Goal: Task Accomplishment & Management: Use online tool/utility

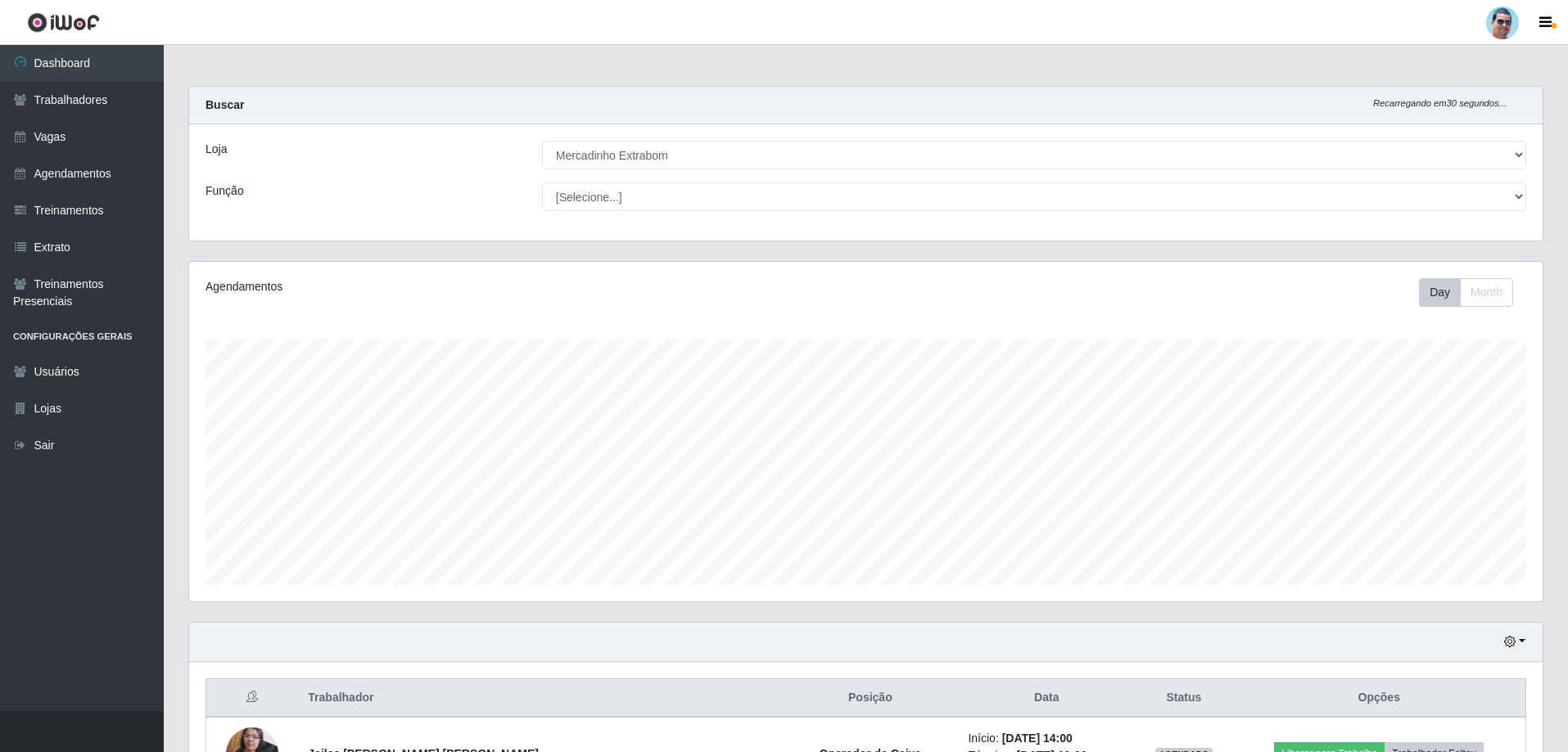
select select "175"
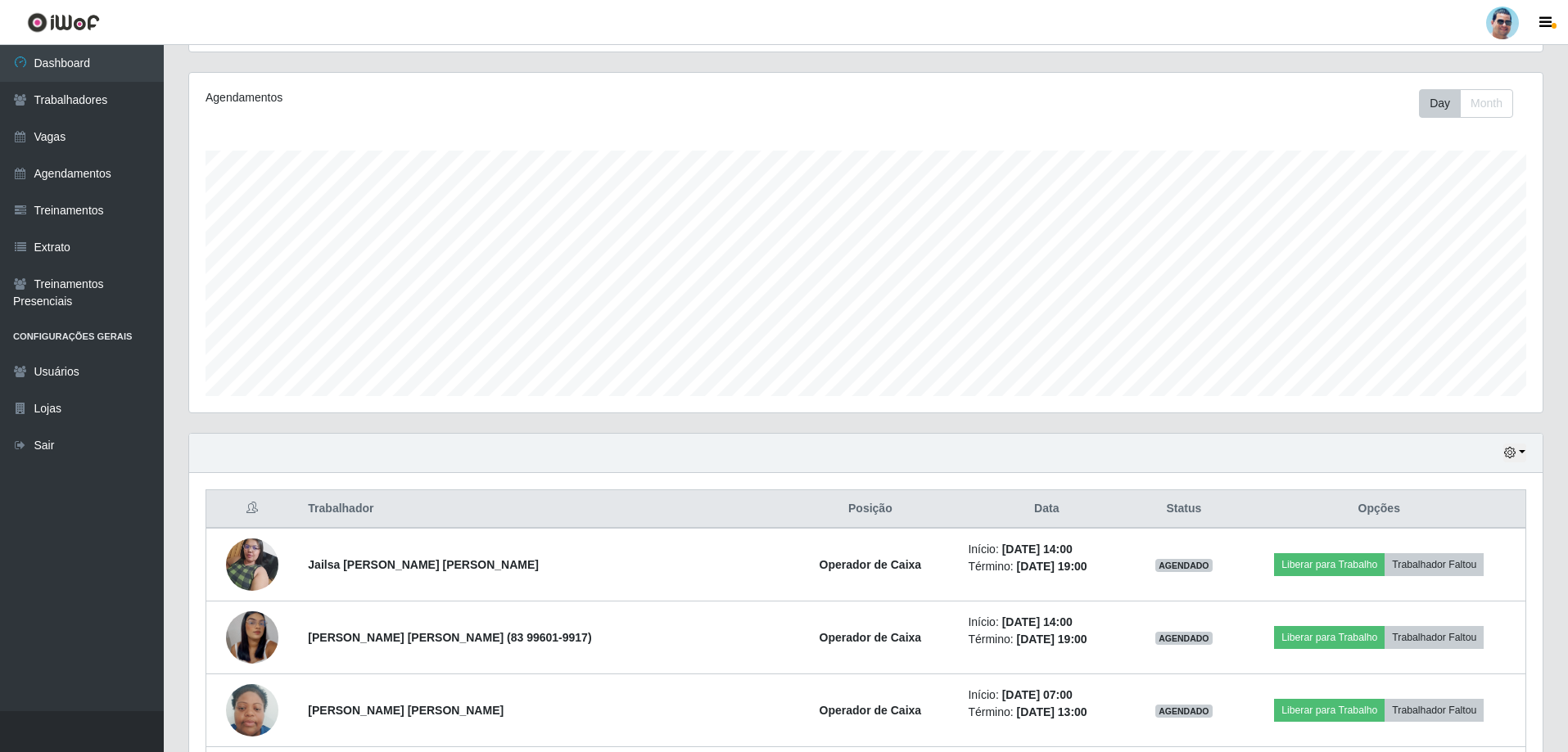
scroll to position [339, 1353]
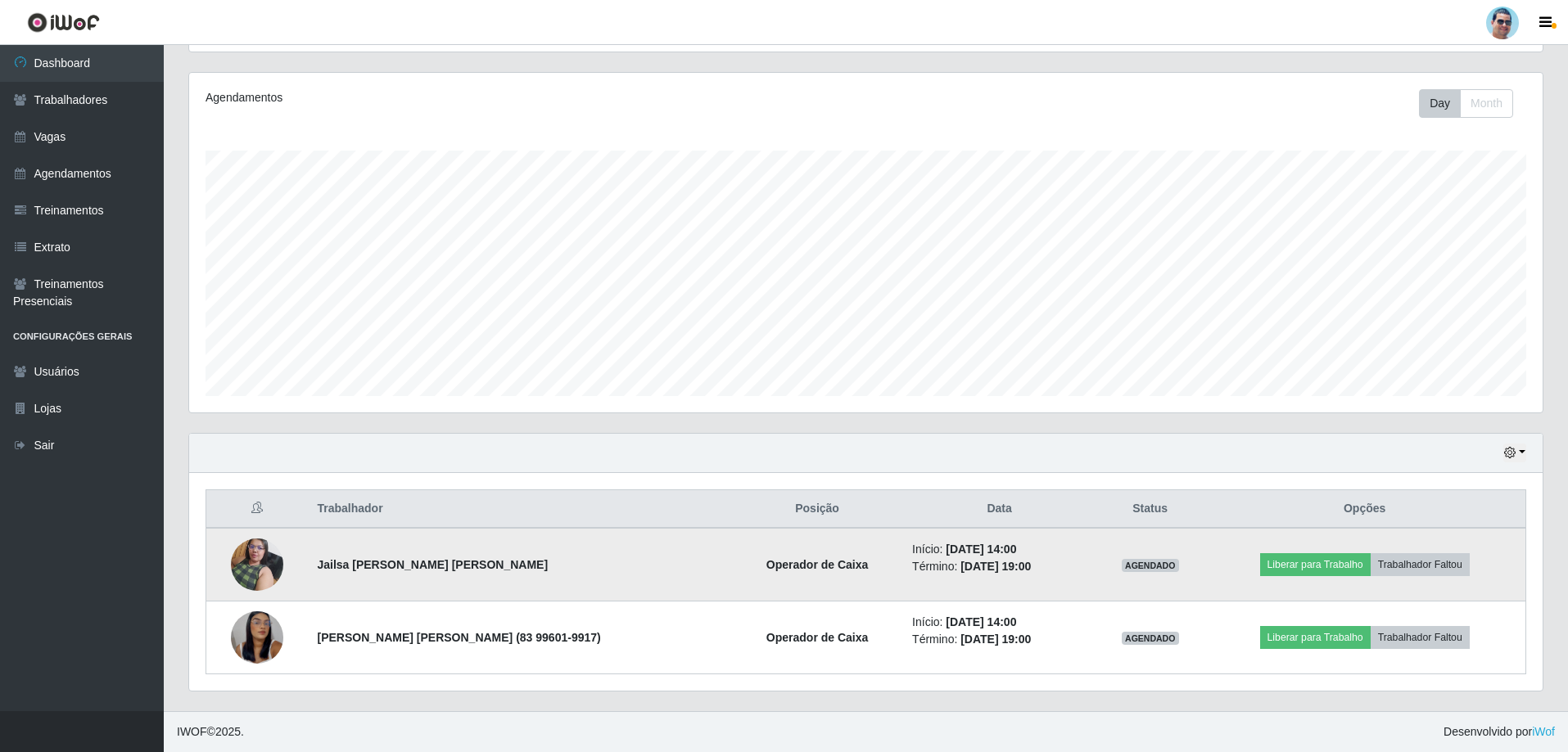
click at [248, 564] on img at bounding box center [257, 563] width 52 height 70
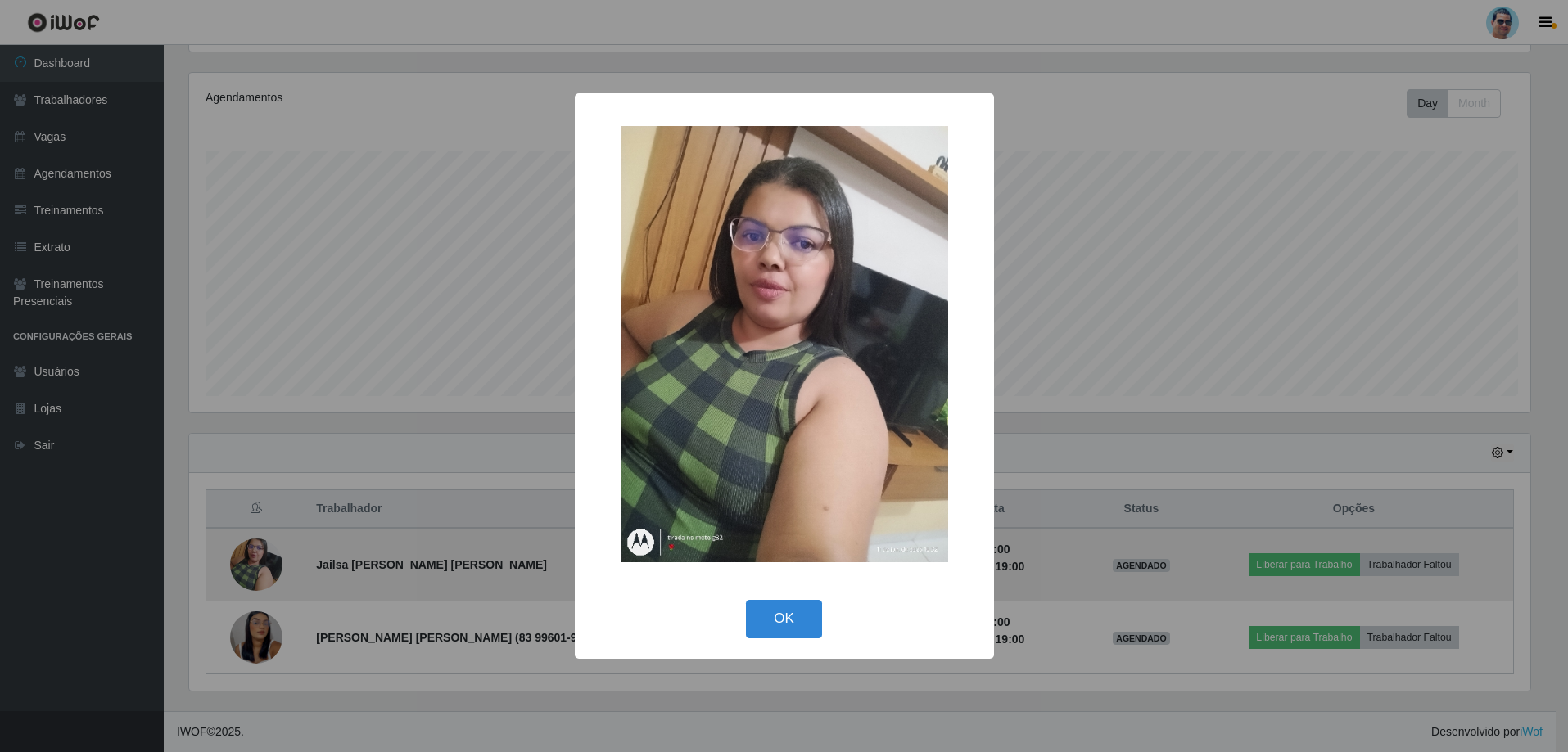
scroll to position [339, 1345]
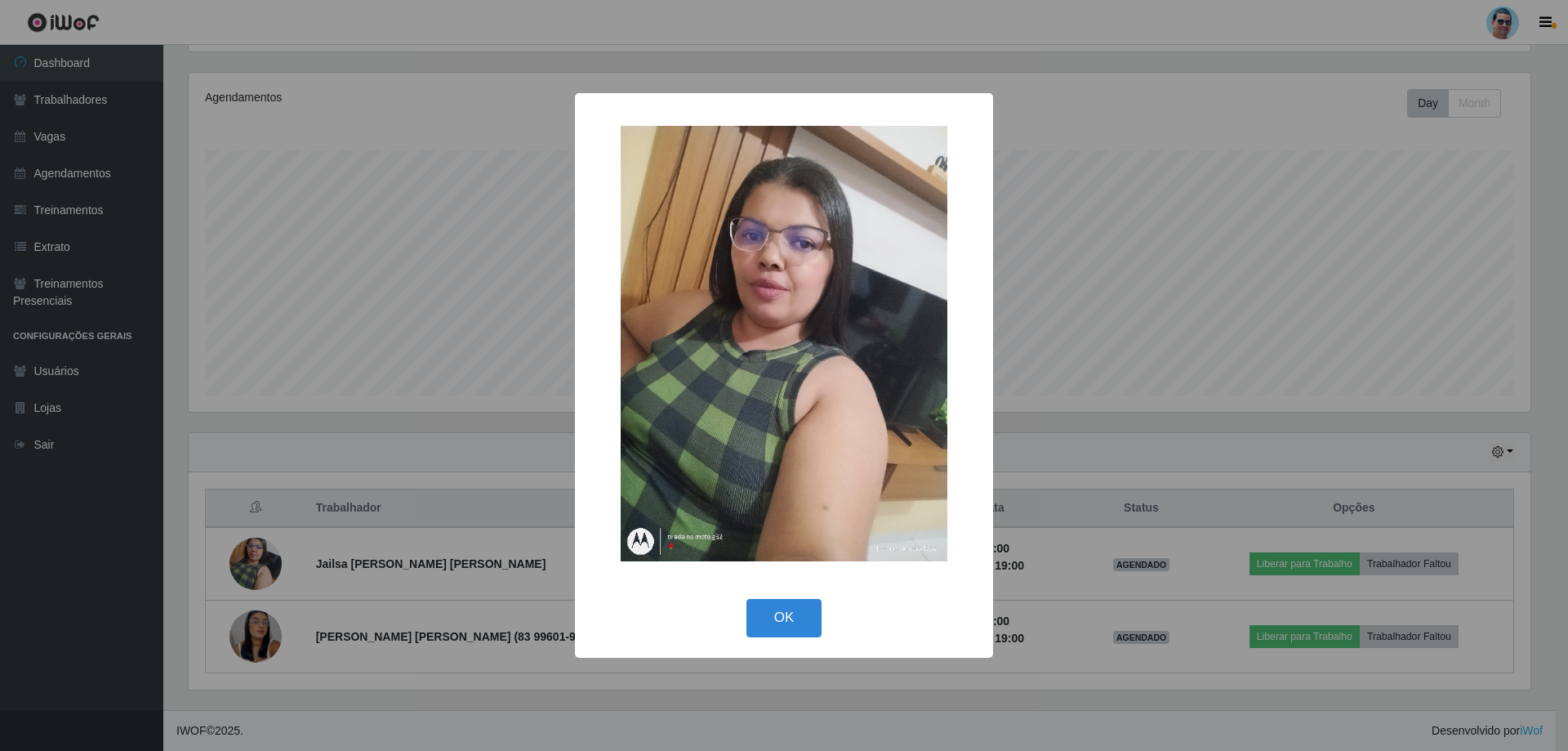
click at [515, 274] on div "× OK Cancel" at bounding box center [784, 375] width 1568 height 751
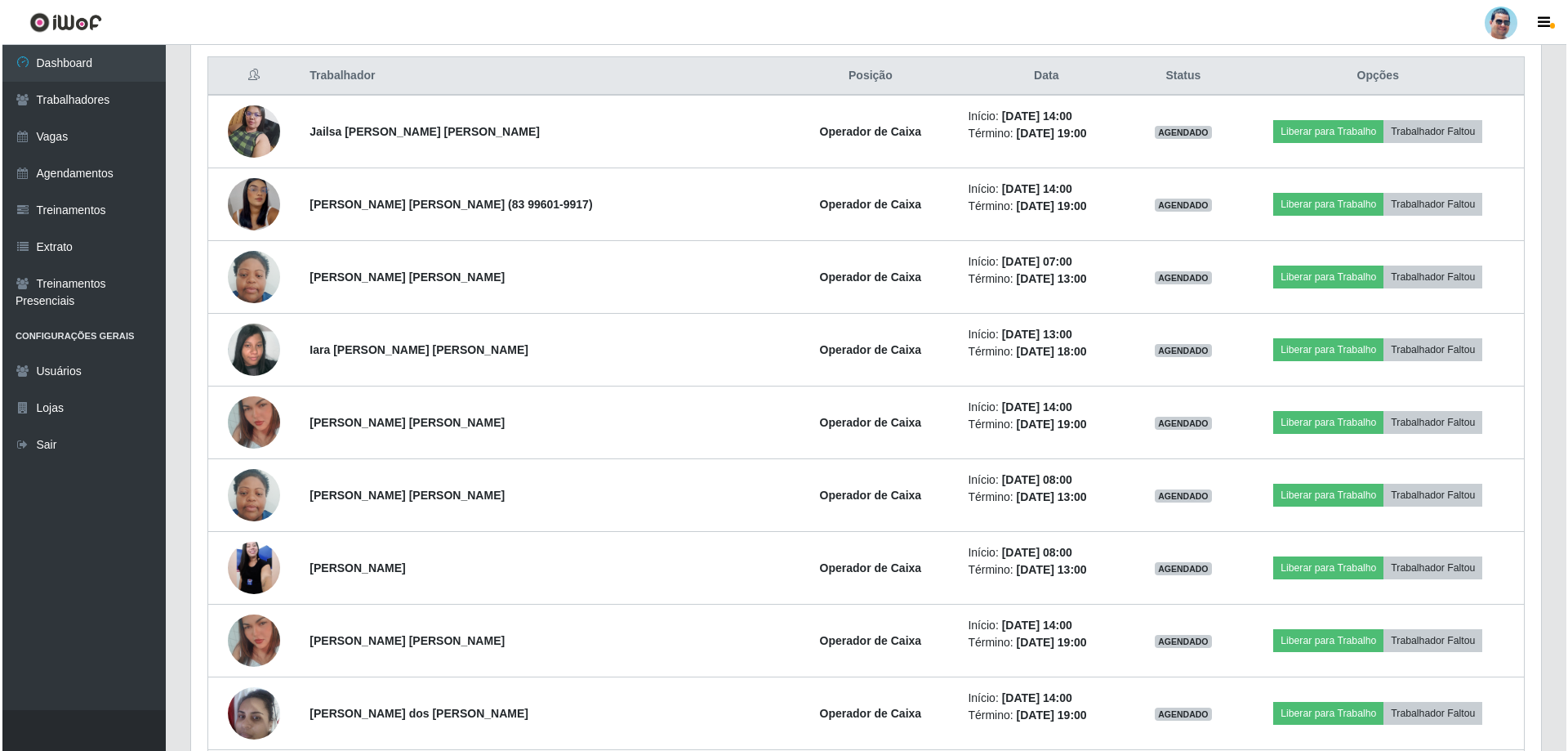
scroll to position [516, 0]
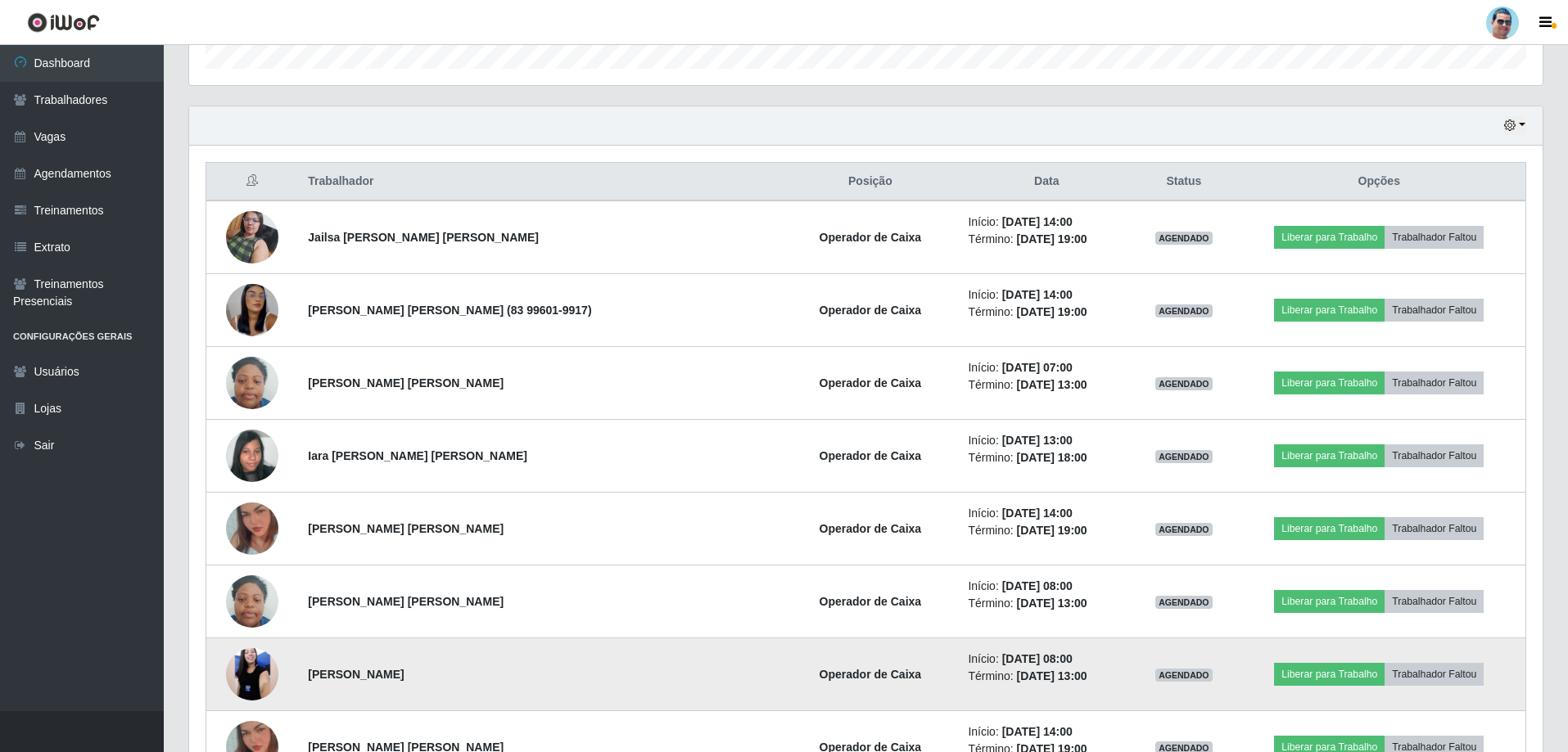
click at [261, 659] on img at bounding box center [252, 674] width 52 height 116
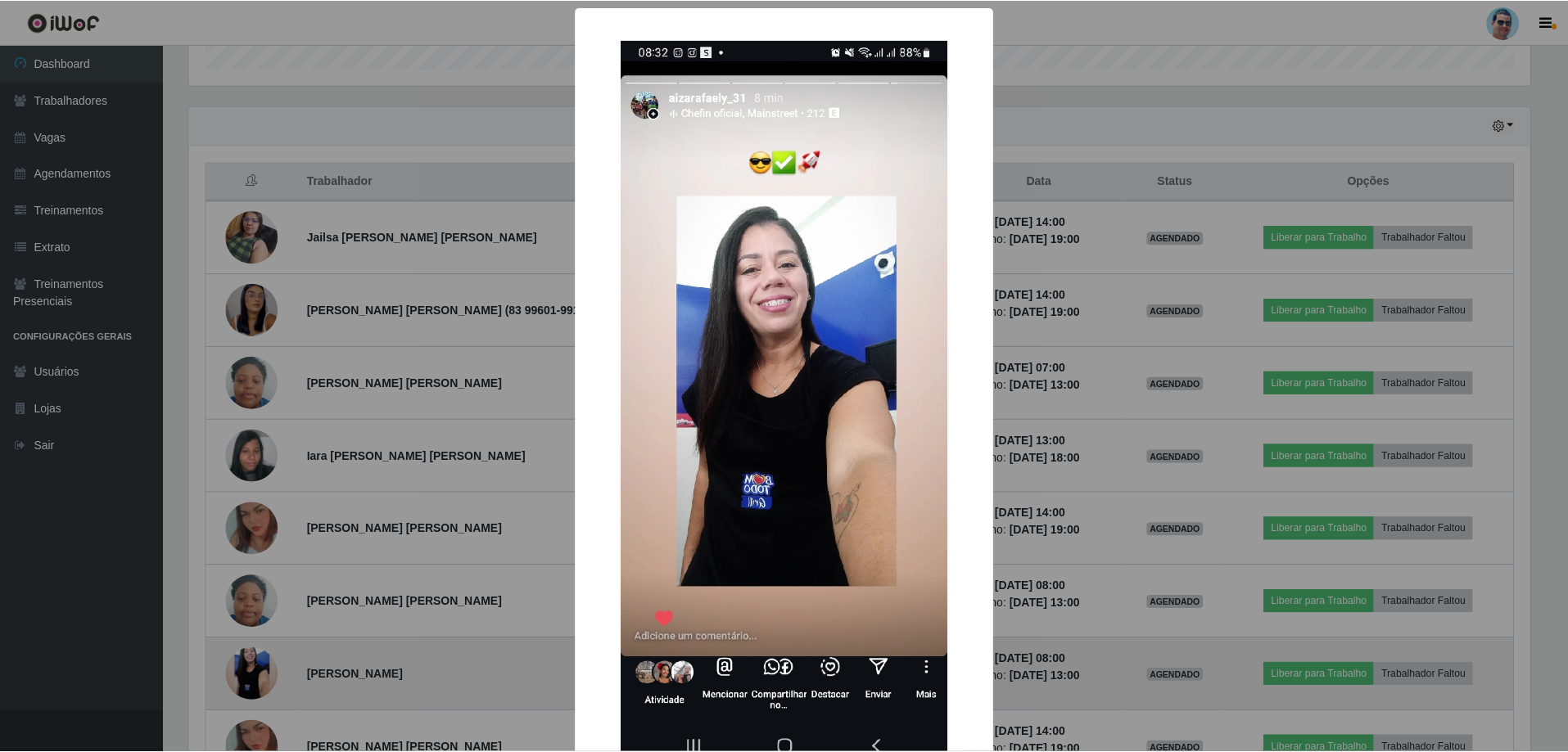
scroll to position [339, 1345]
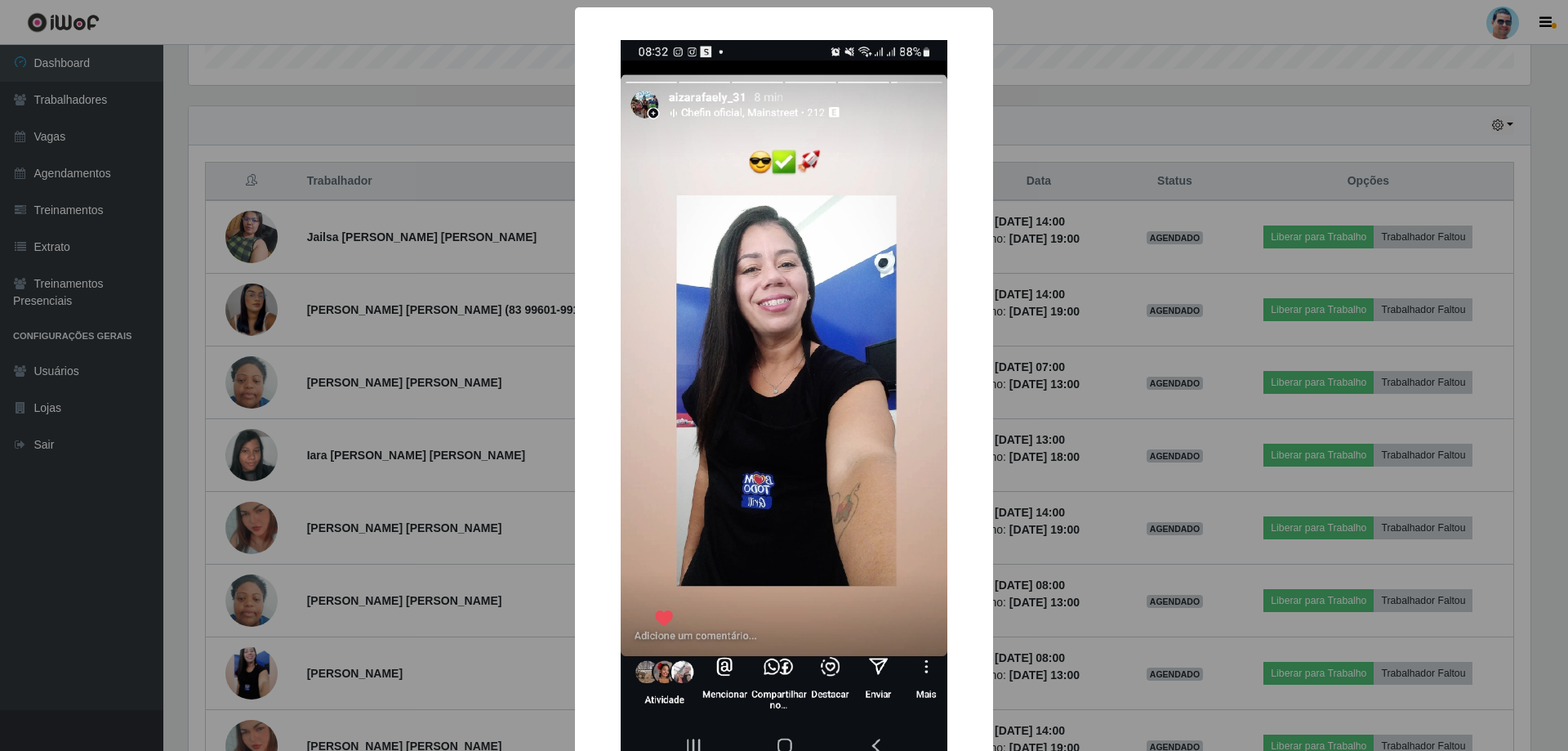
click at [438, 336] on div "× OK Cancel" at bounding box center [784, 375] width 1568 height 751
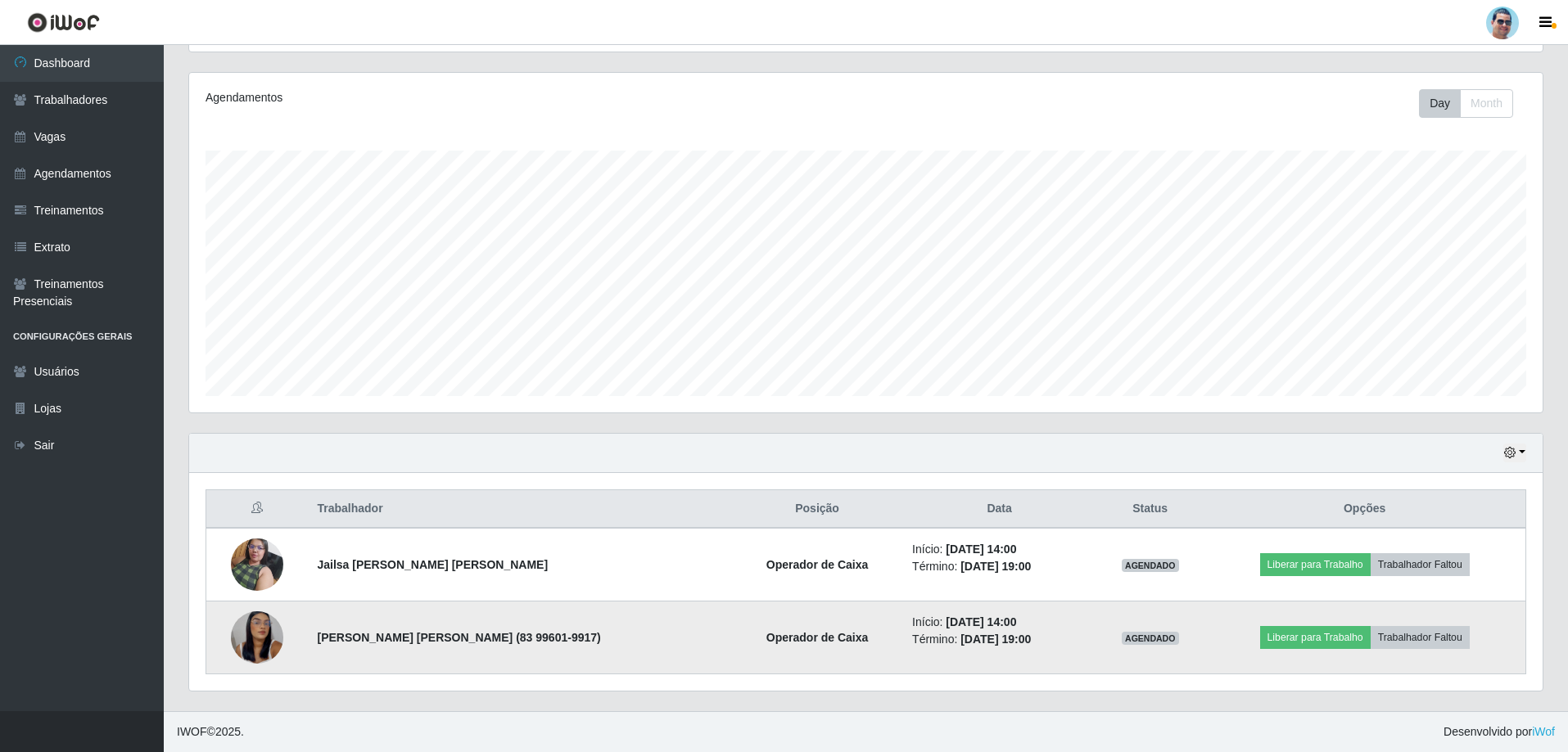
scroll to position [189, 0]
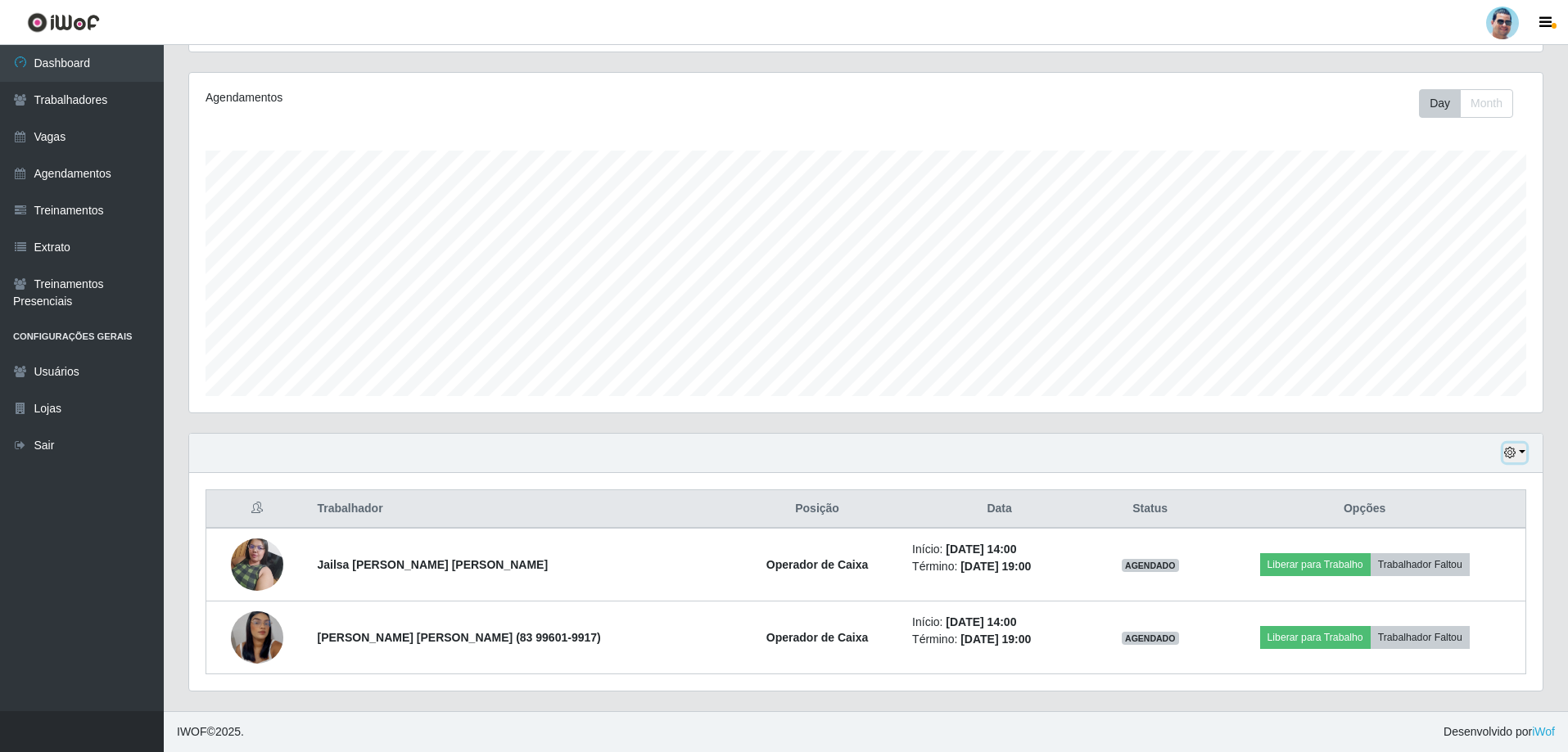
click at [1512, 450] on icon "button" at bounding box center [1509, 452] width 12 height 12
click at [1448, 541] on button "3 dias" at bounding box center [1461, 551] width 129 height 34
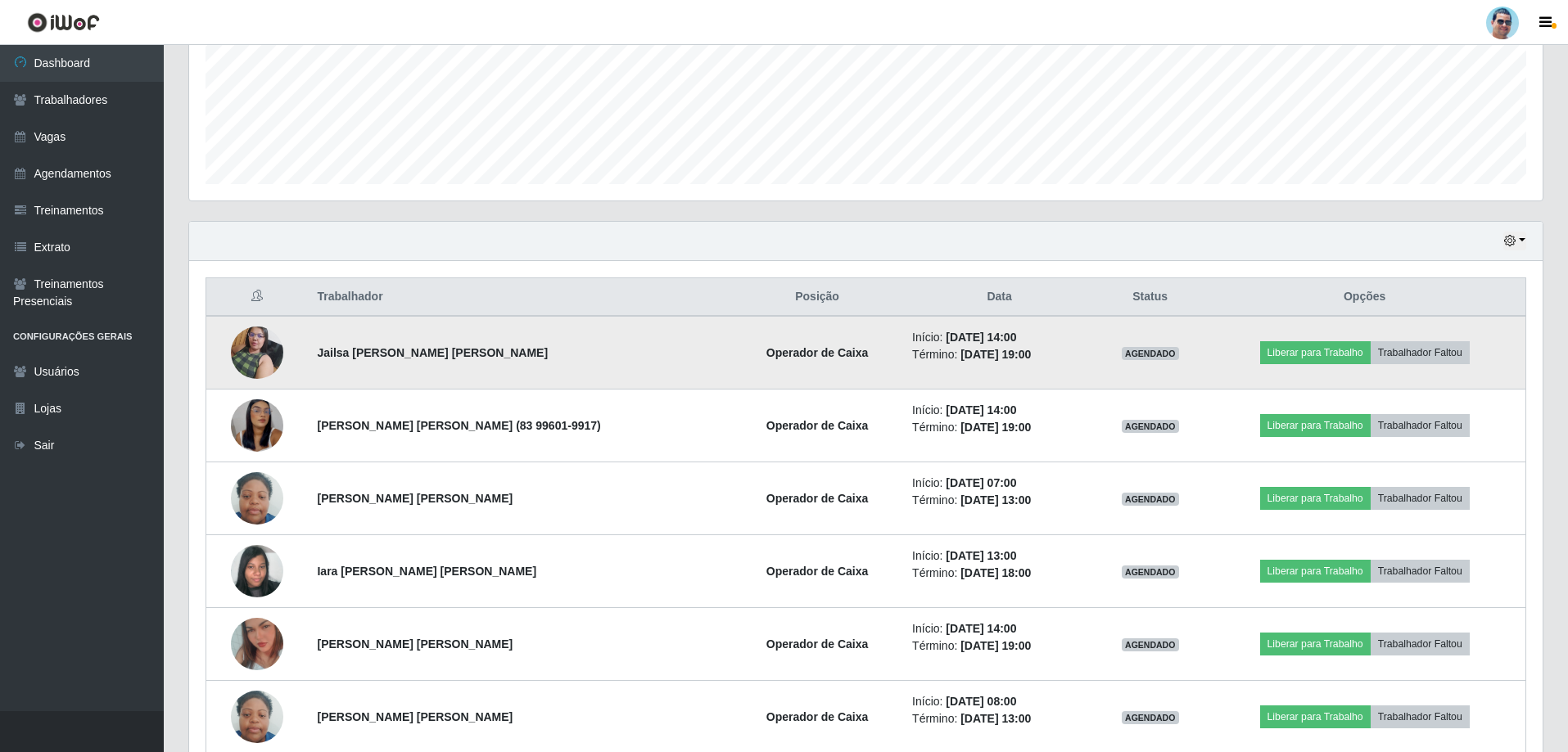
scroll to position [434, 0]
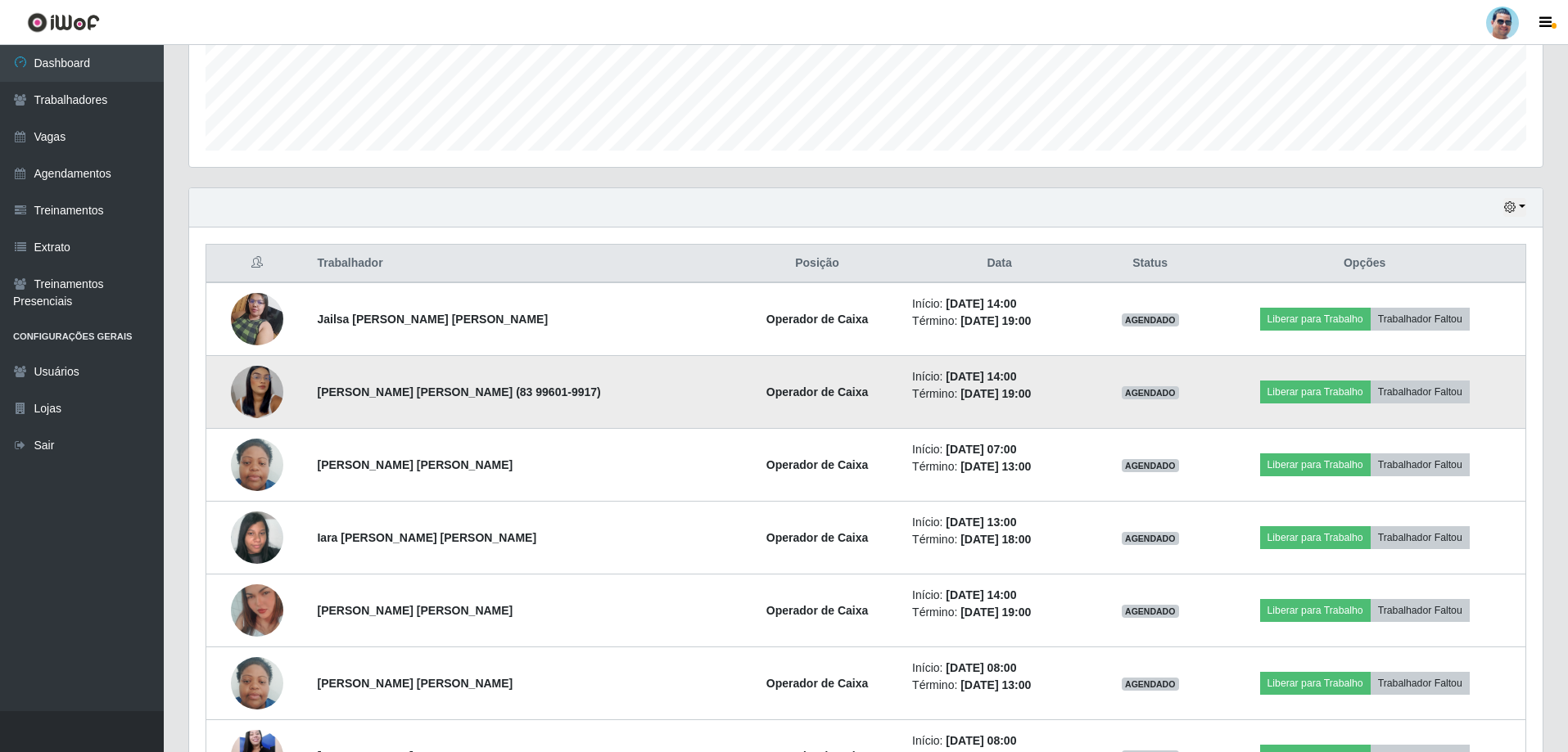
drag, startPoint x: 350, startPoint y: 348, endPoint x: 254, endPoint y: 366, distance: 97.7
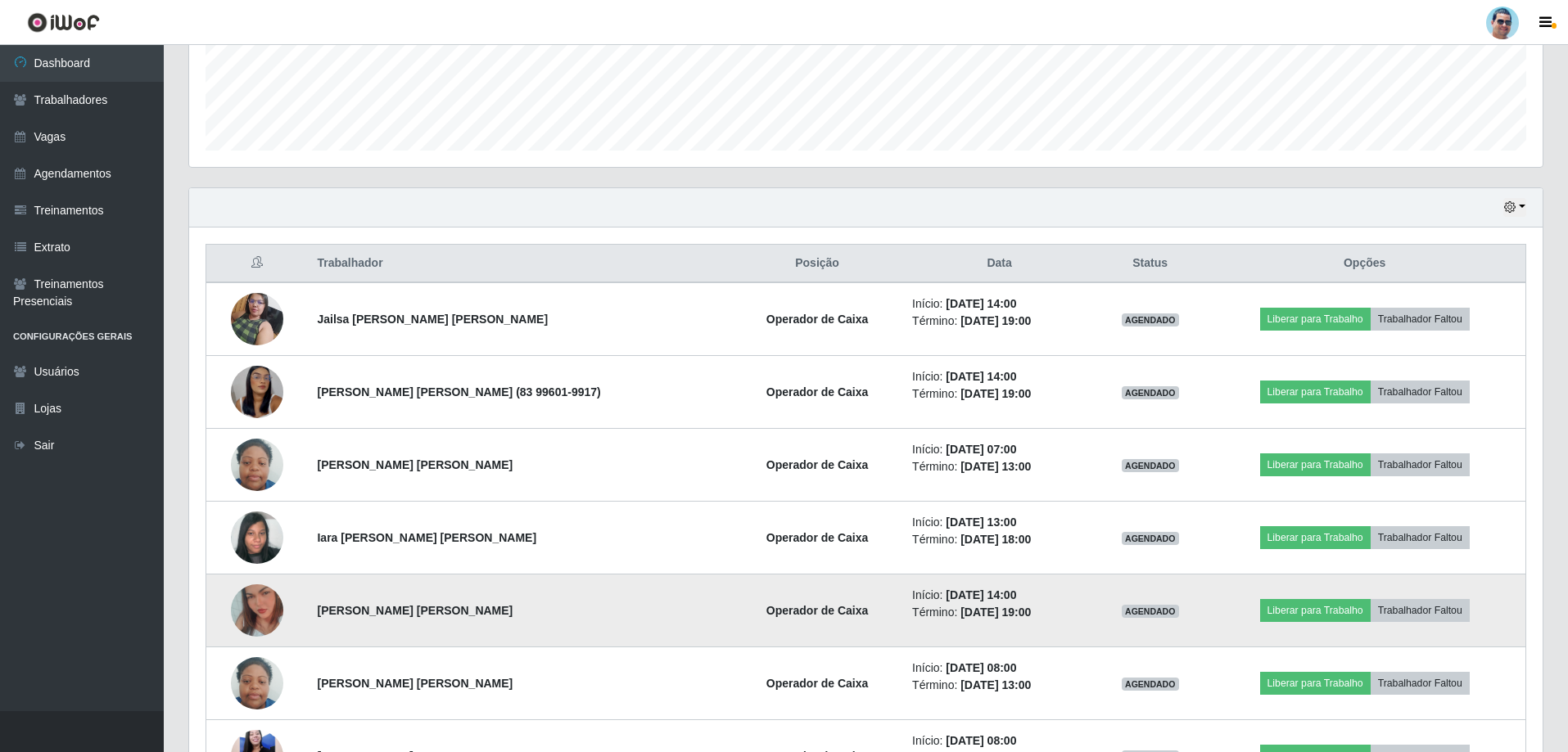
drag, startPoint x: 254, startPoint y: 366, endPoint x: 583, endPoint y: 594, distance: 400.3
click at [590, 597] on td "[PERSON_NAME] [PERSON_NAME]" at bounding box center [519, 610] width 425 height 73
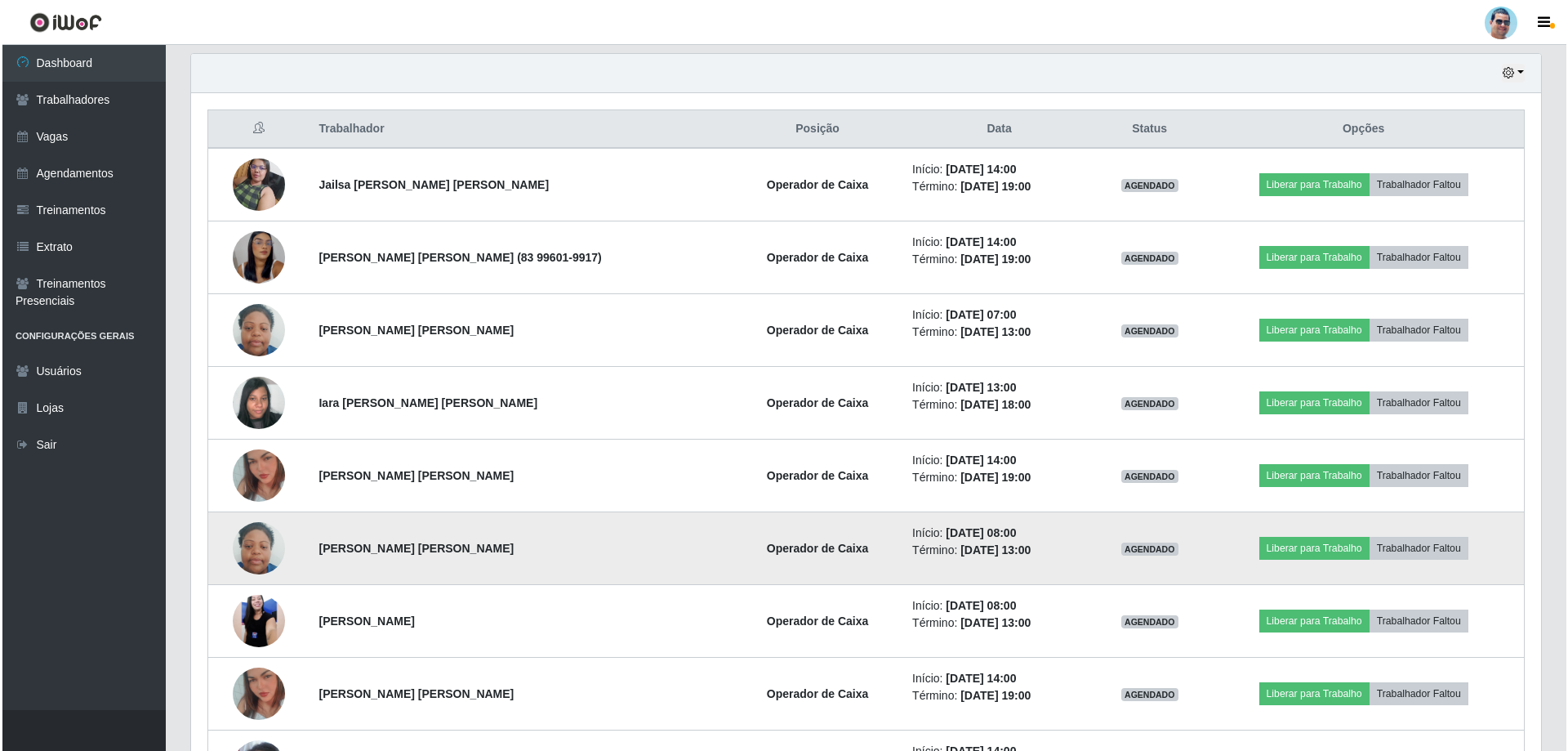
scroll to position [598, 0]
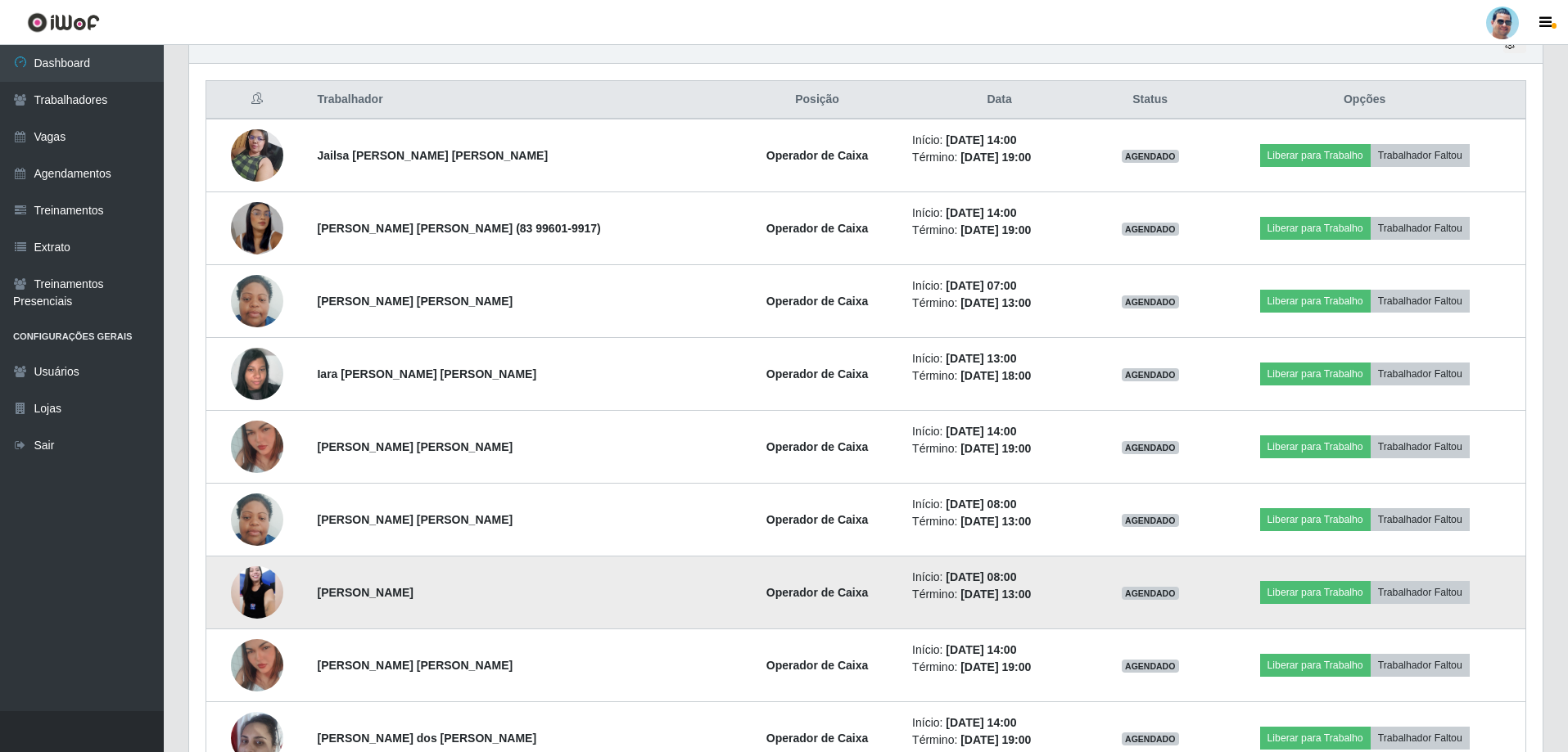
click at [274, 610] on img at bounding box center [257, 592] width 52 height 116
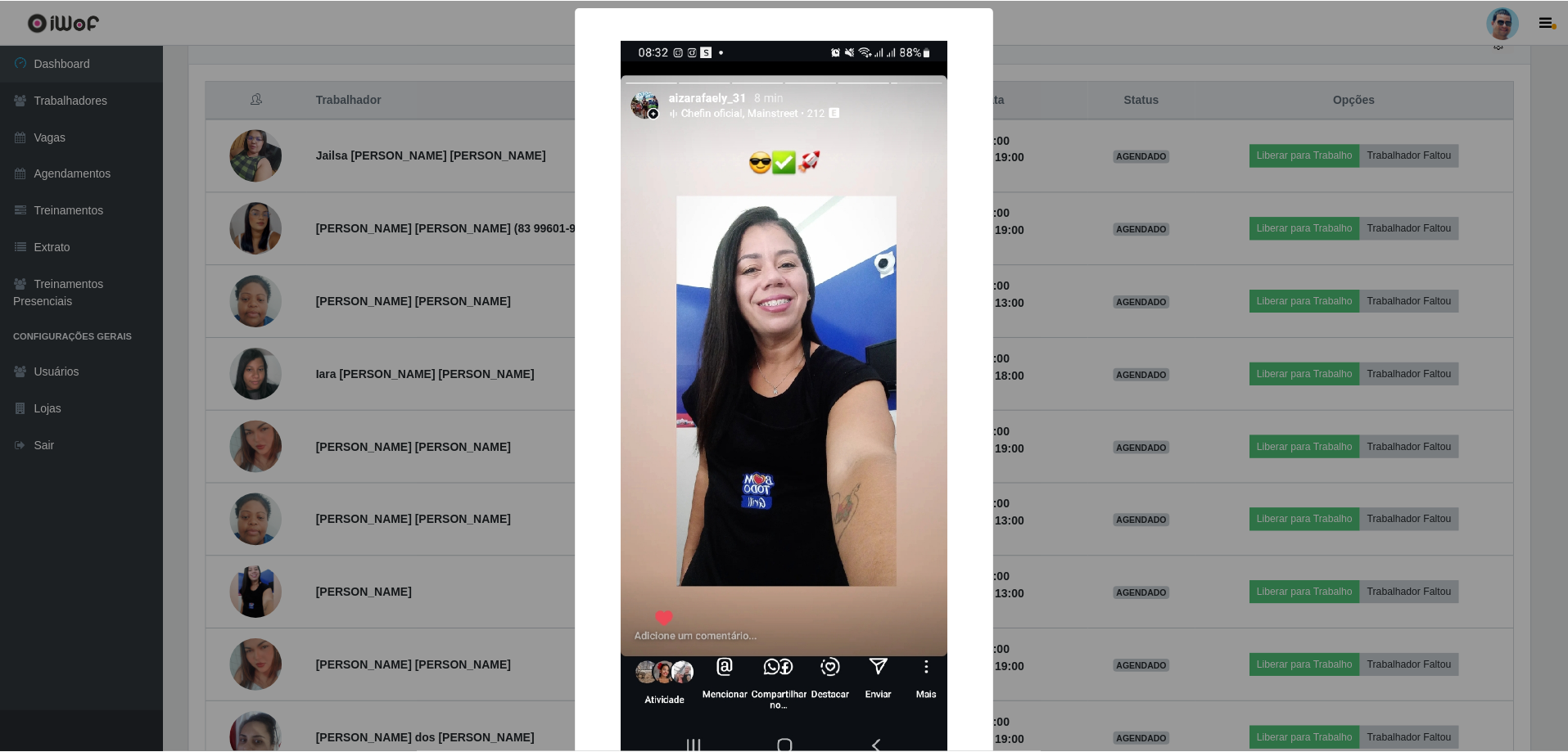
scroll to position [339, 1345]
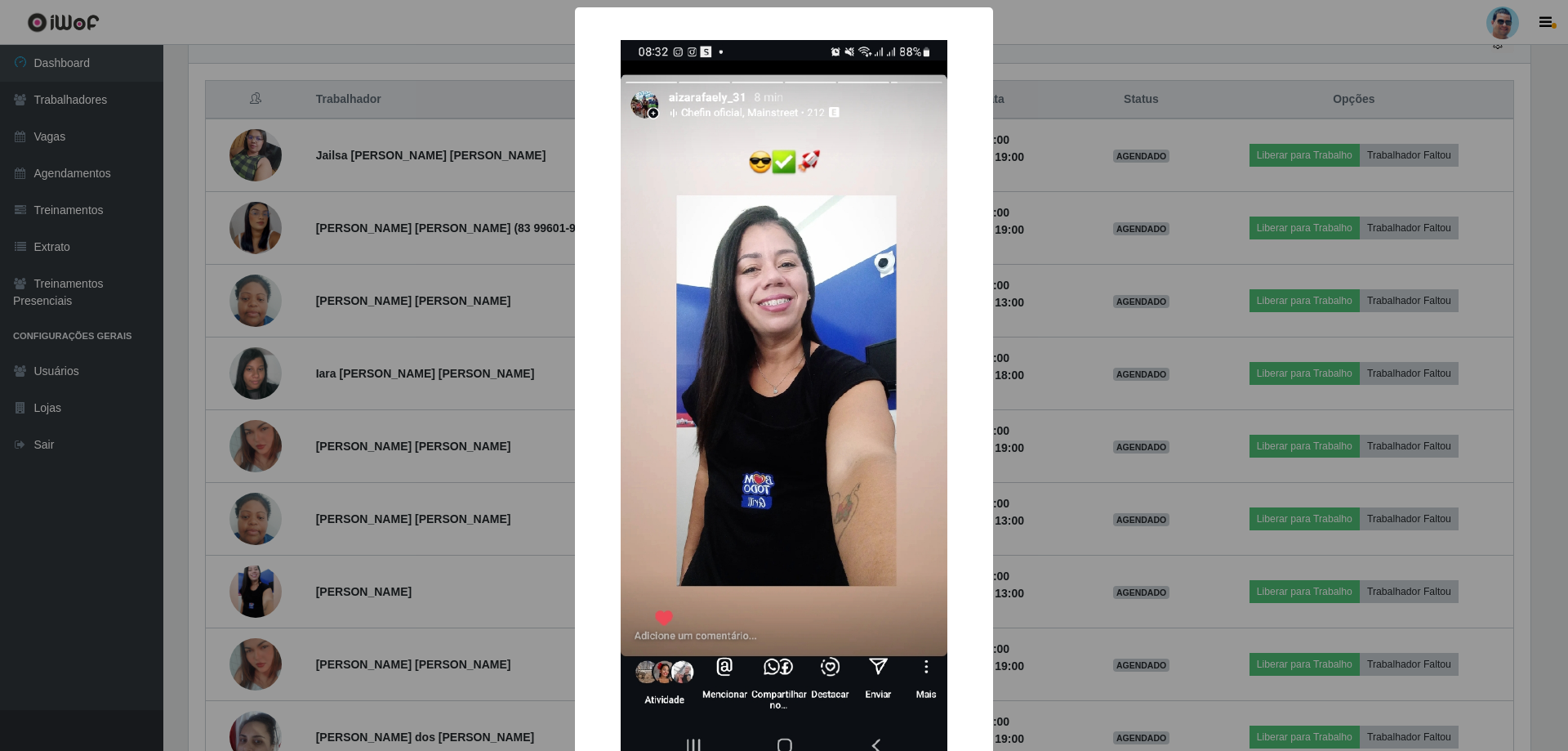
click at [1124, 165] on div "× OK Cancel" at bounding box center [784, 375] width 1568 height 751
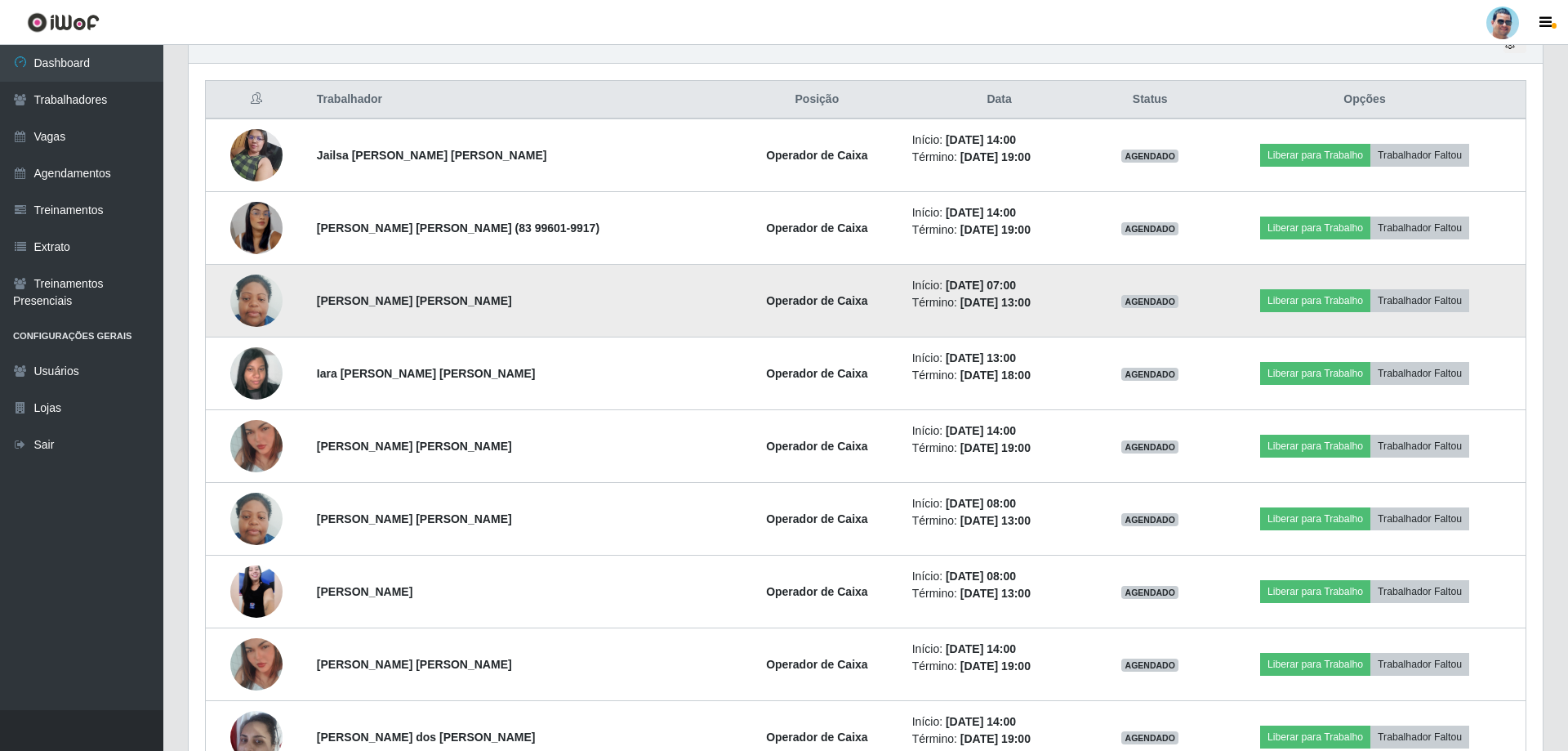
scroll to position [339, 1350]
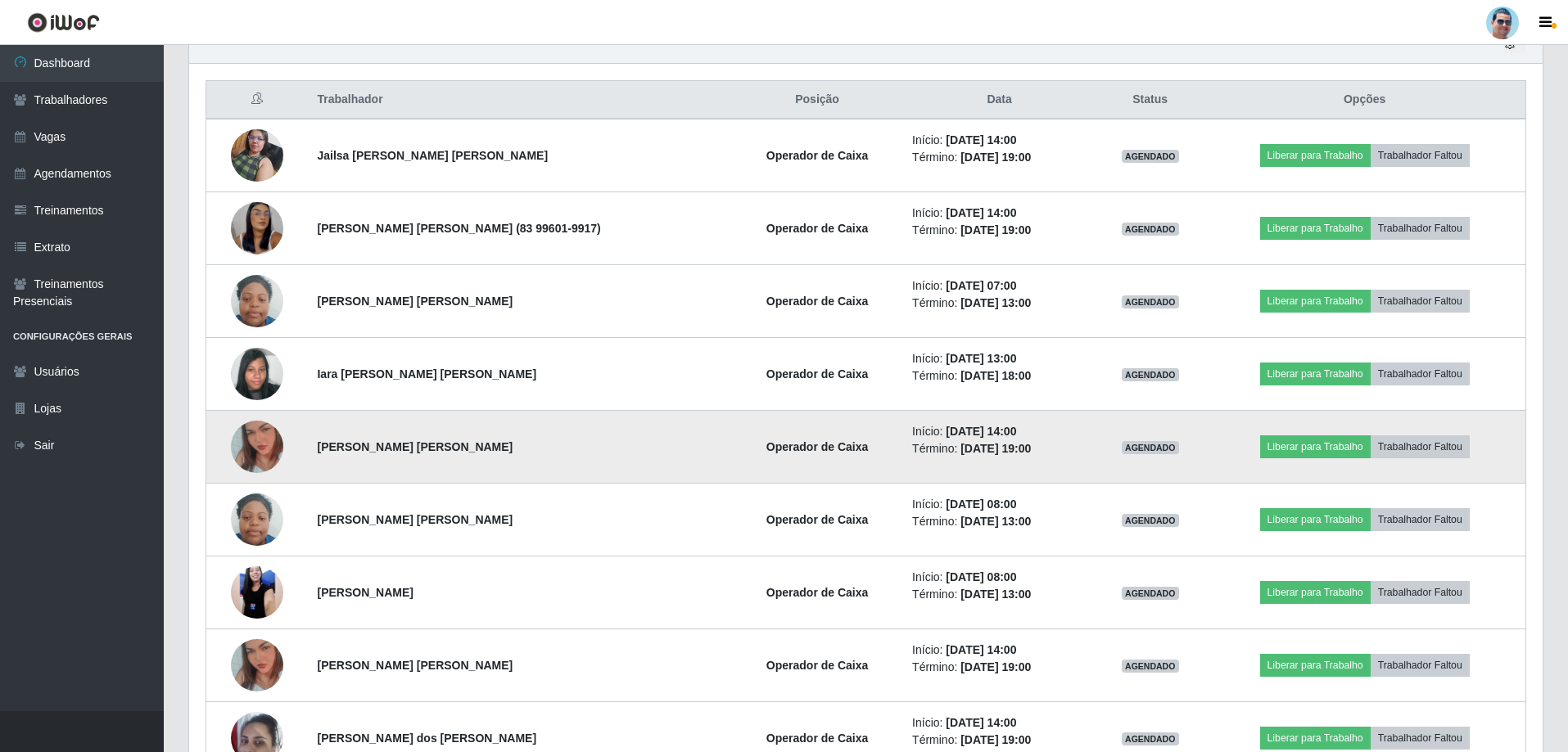
click at [275, 459] on img at bounding box center [257, 446] width 52 height 93
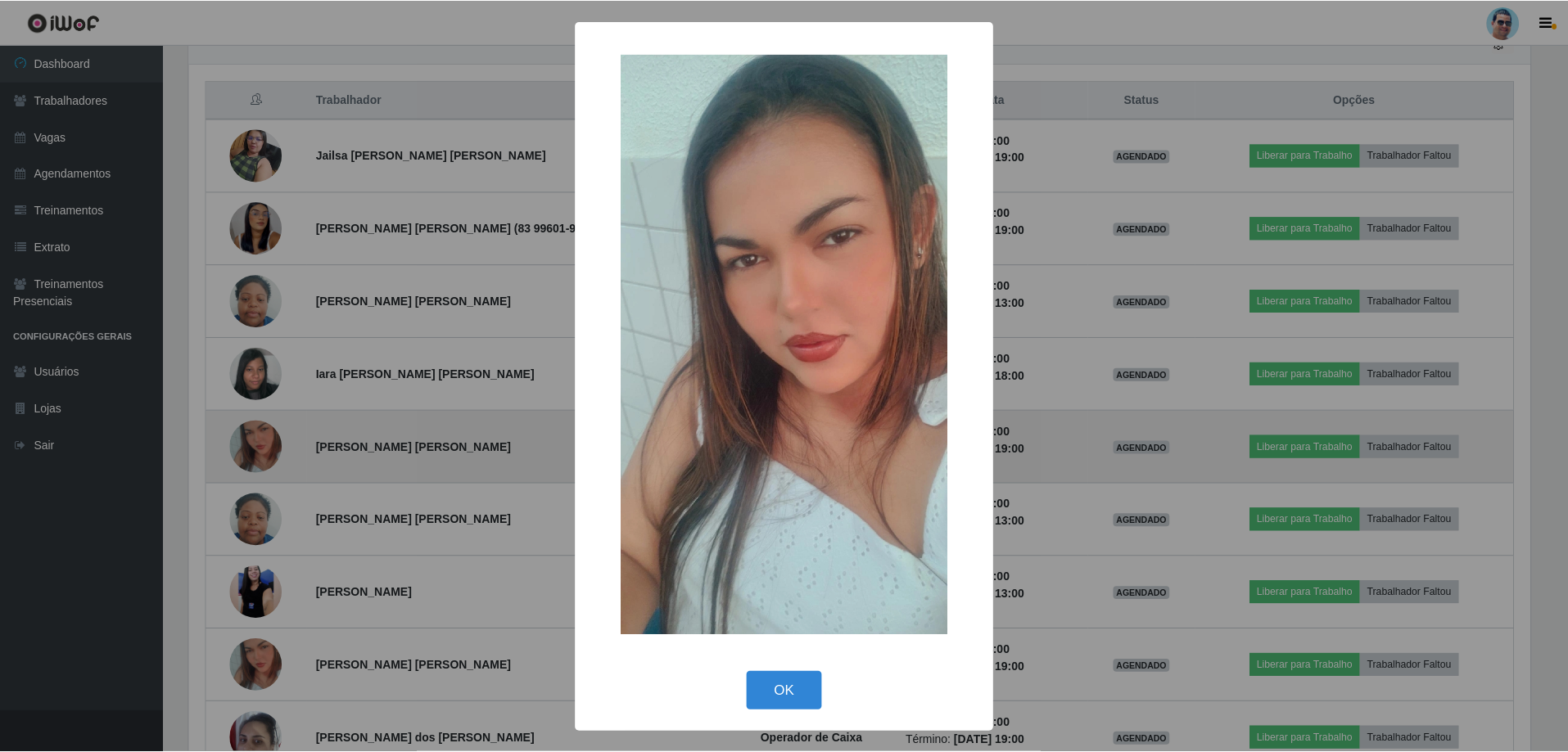
scroll to position [339, 1345]
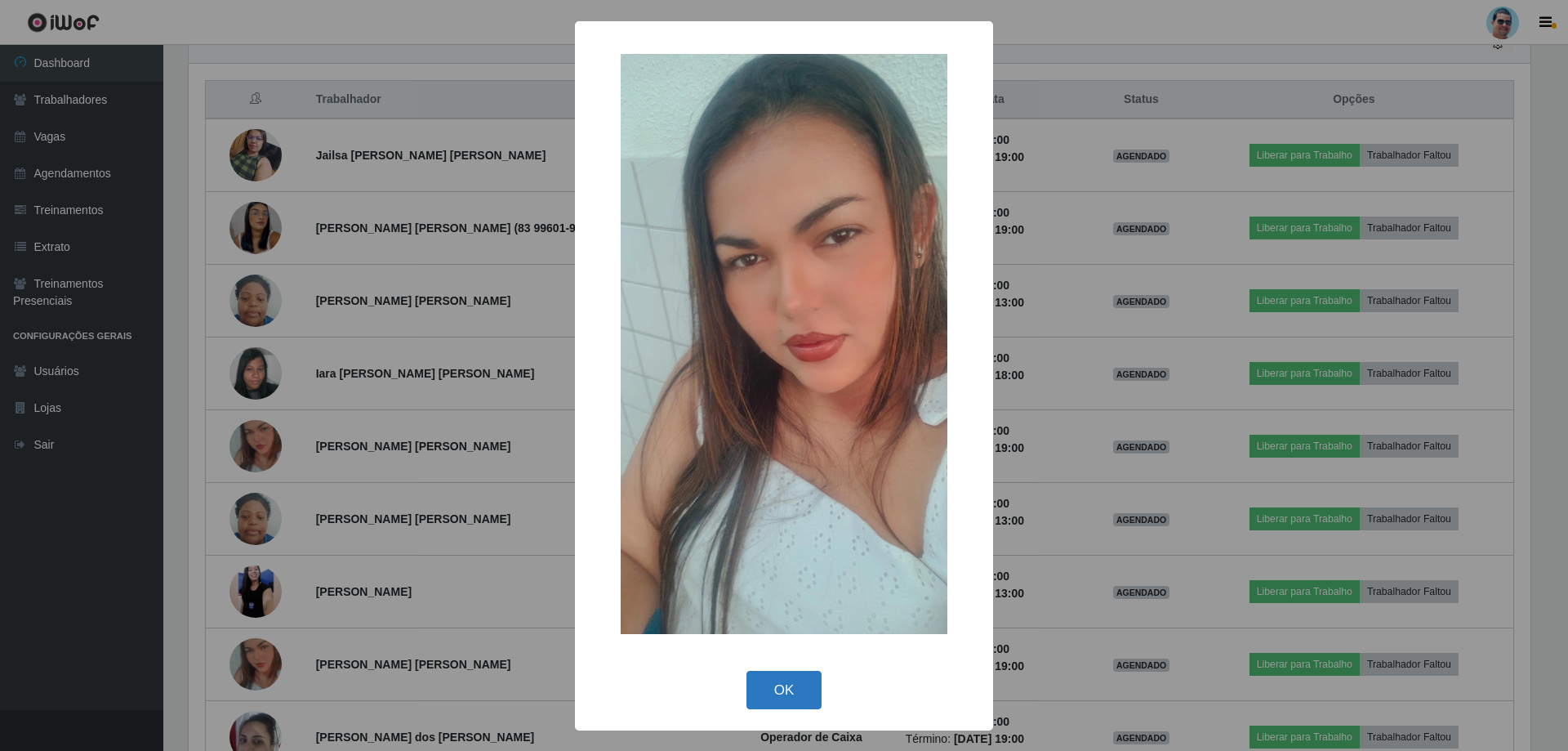
click at [793, 685] on button "OK" at bounding box center [785, 690] width 76 height 39
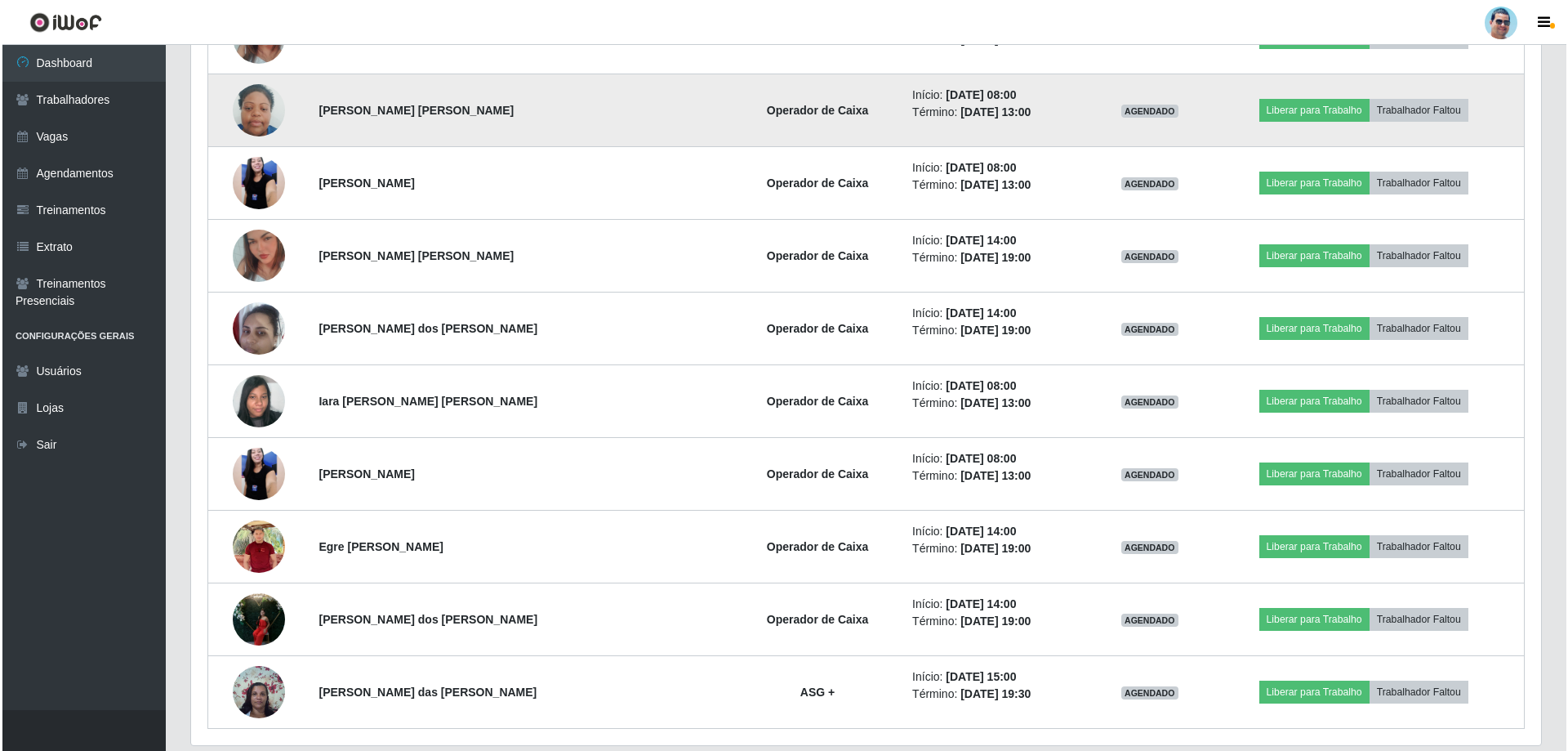
scroll to position [1062, 0]
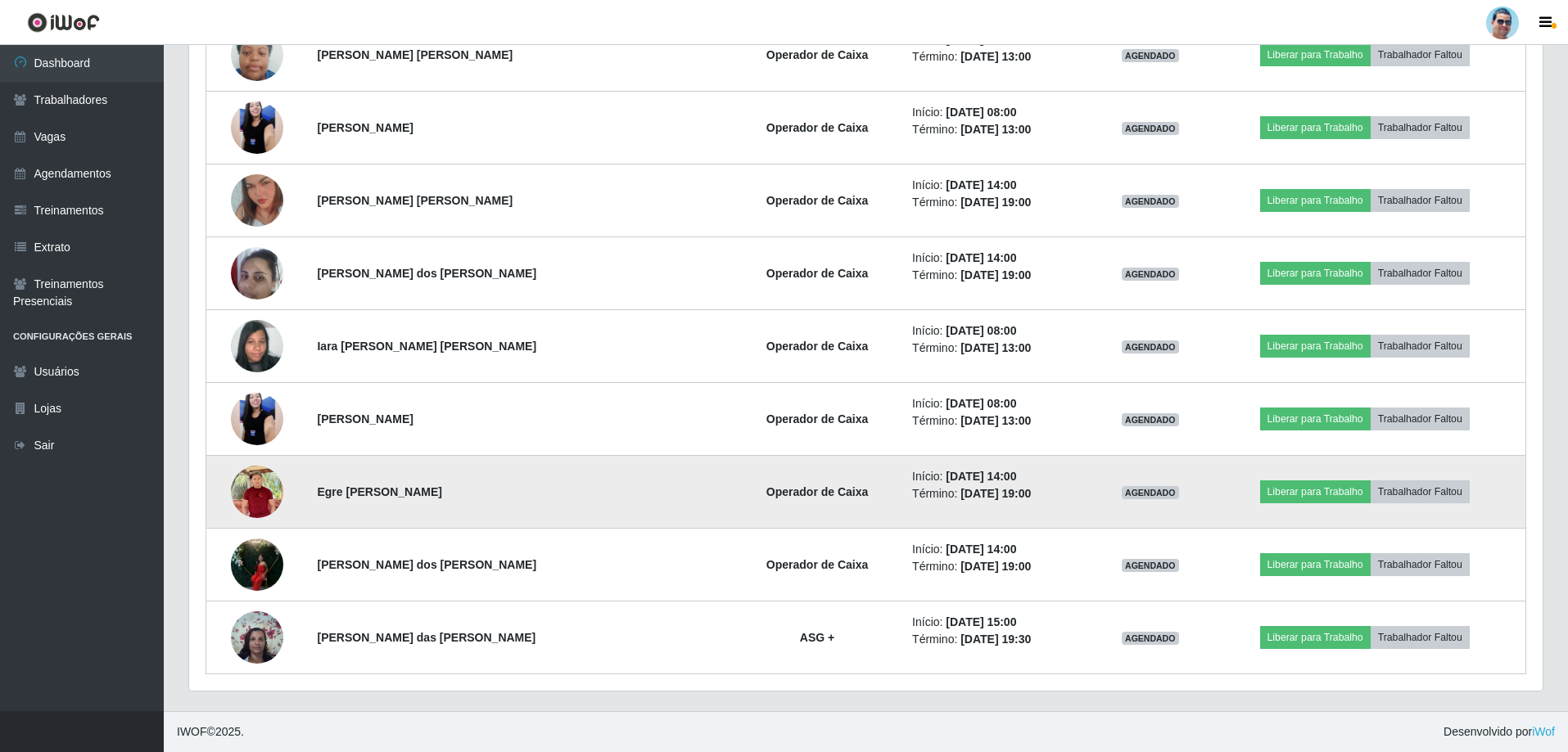
click at [273, 502] on img at bounding box center [257, 491] width 52 height 62
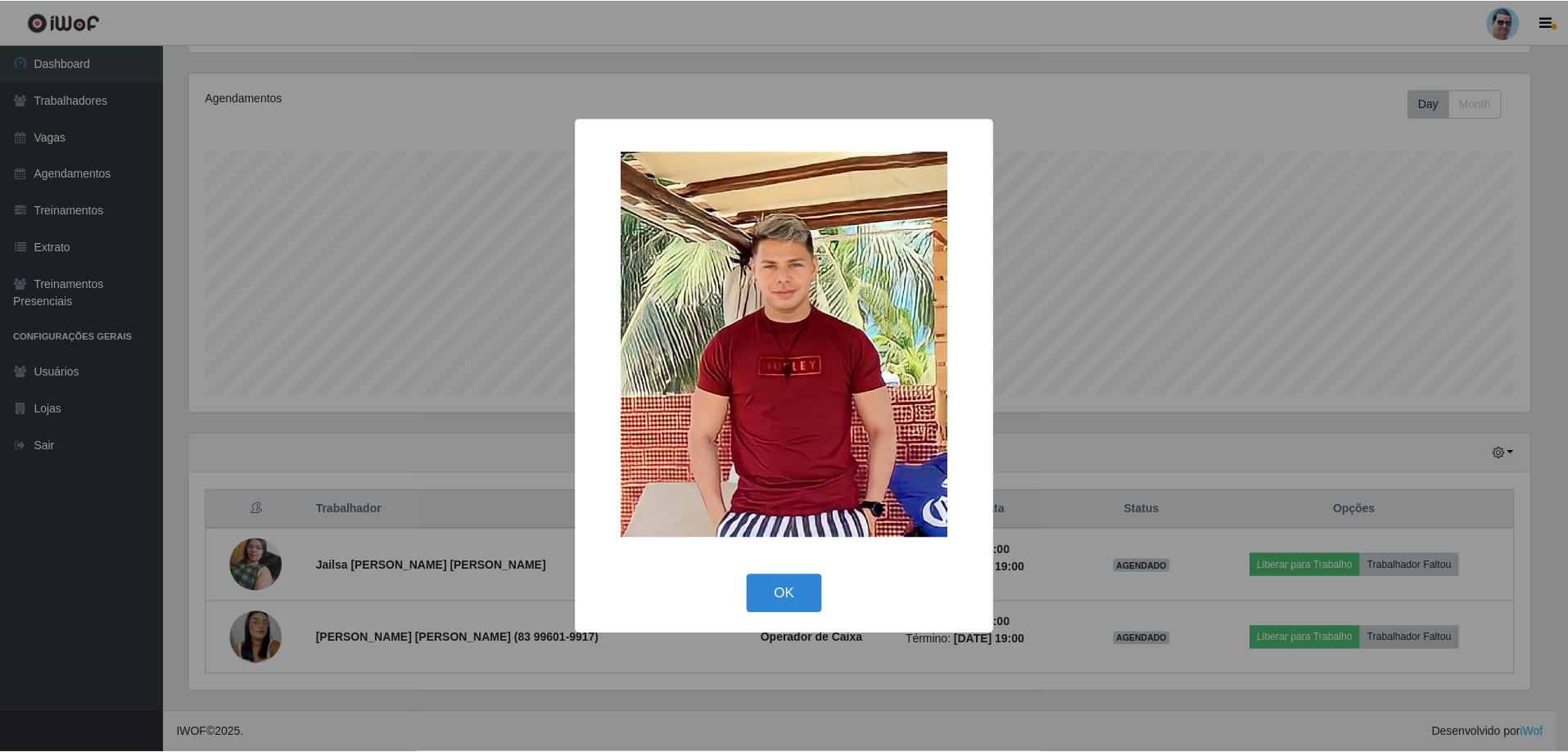
scroll to position [189, 0]
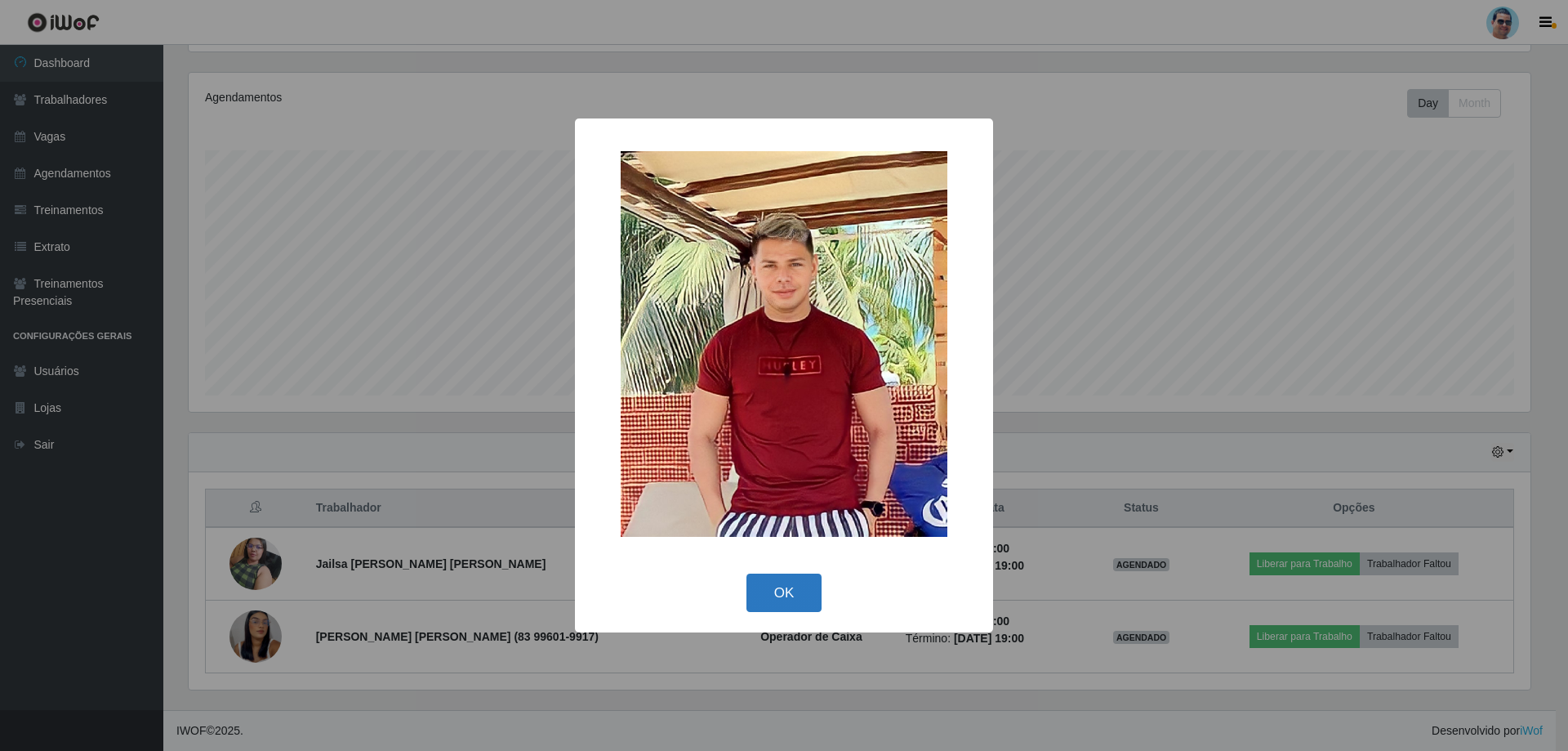
click at [777, 581] on button "OK" at bounding box center [785, 592] width 76 height 39
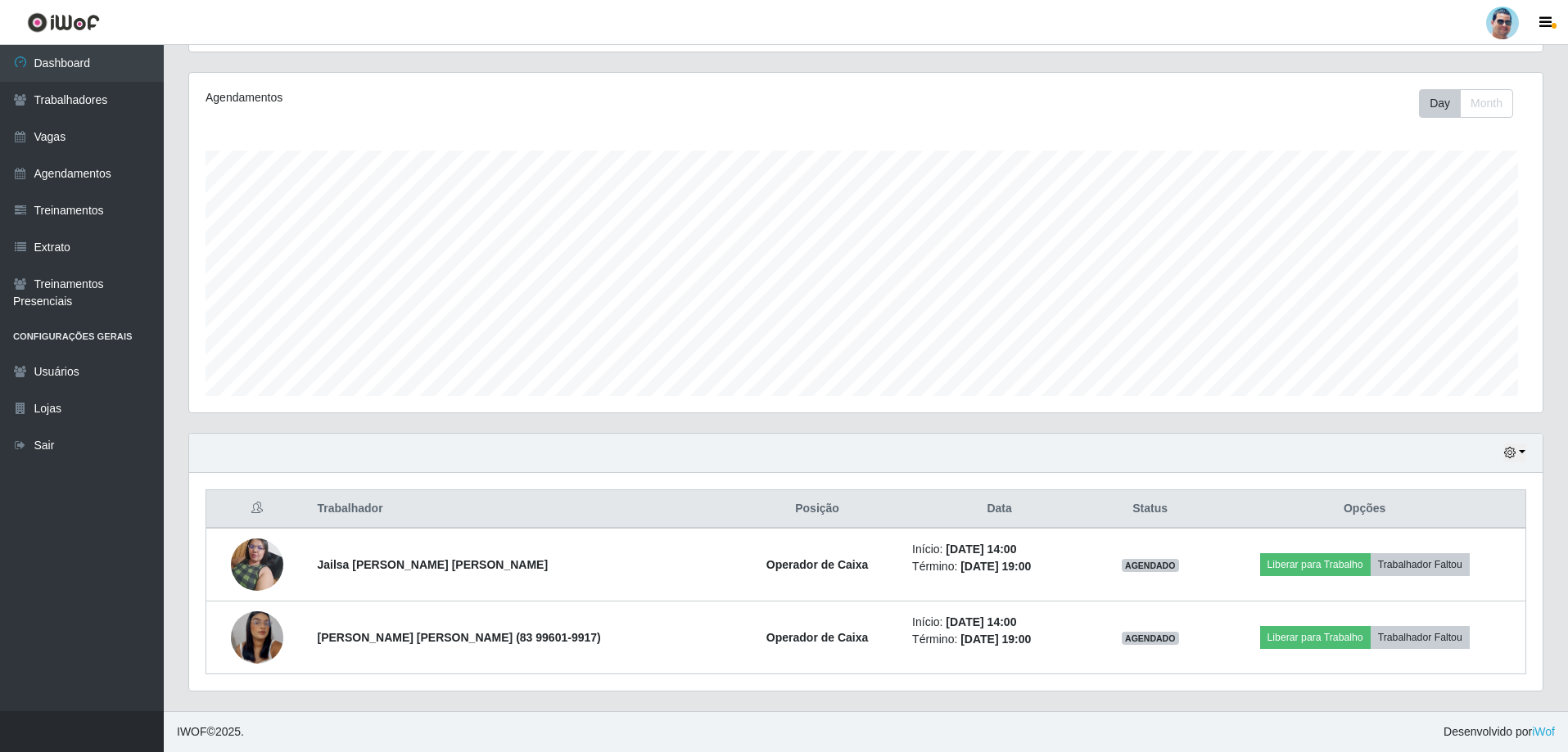
scroll to position [339, 1353]
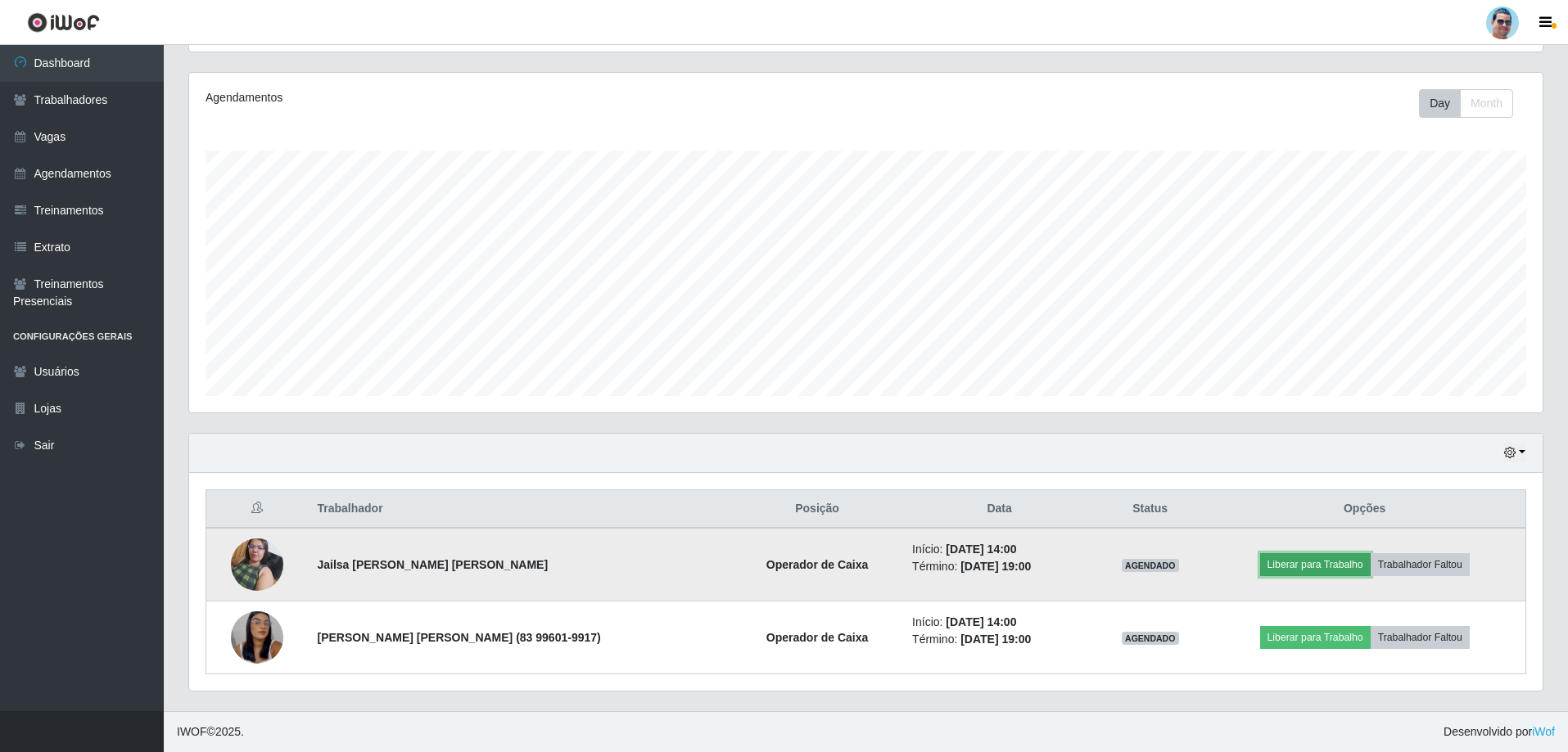
click at [1340, 564] on button "Liberar para Trabalho" at bounding box center [1315, 564] width 110 height 23
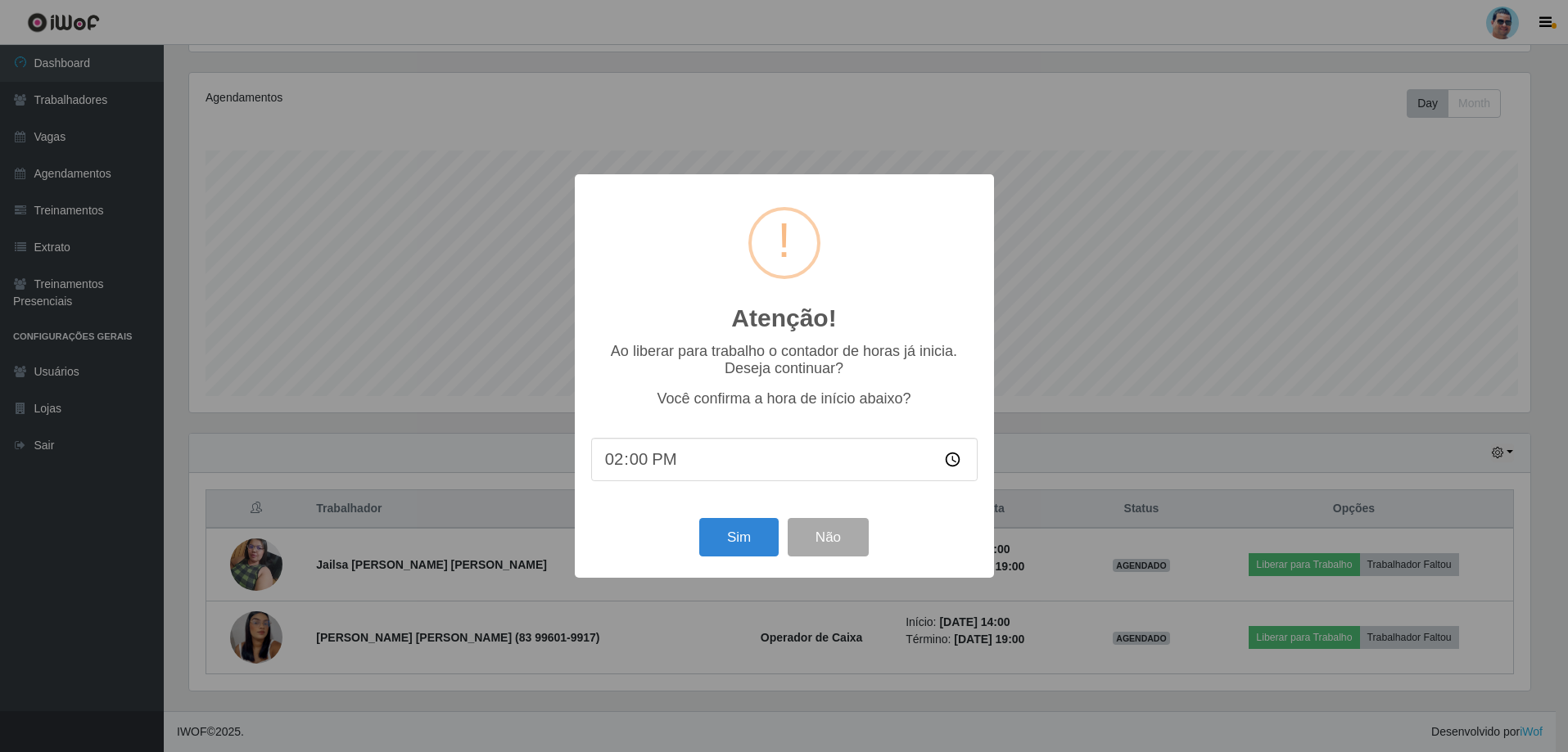
scroll to position [339, 1345]
click at [761, 548] on button "Sim" at bounding box center [741, 537] width 79 height 39
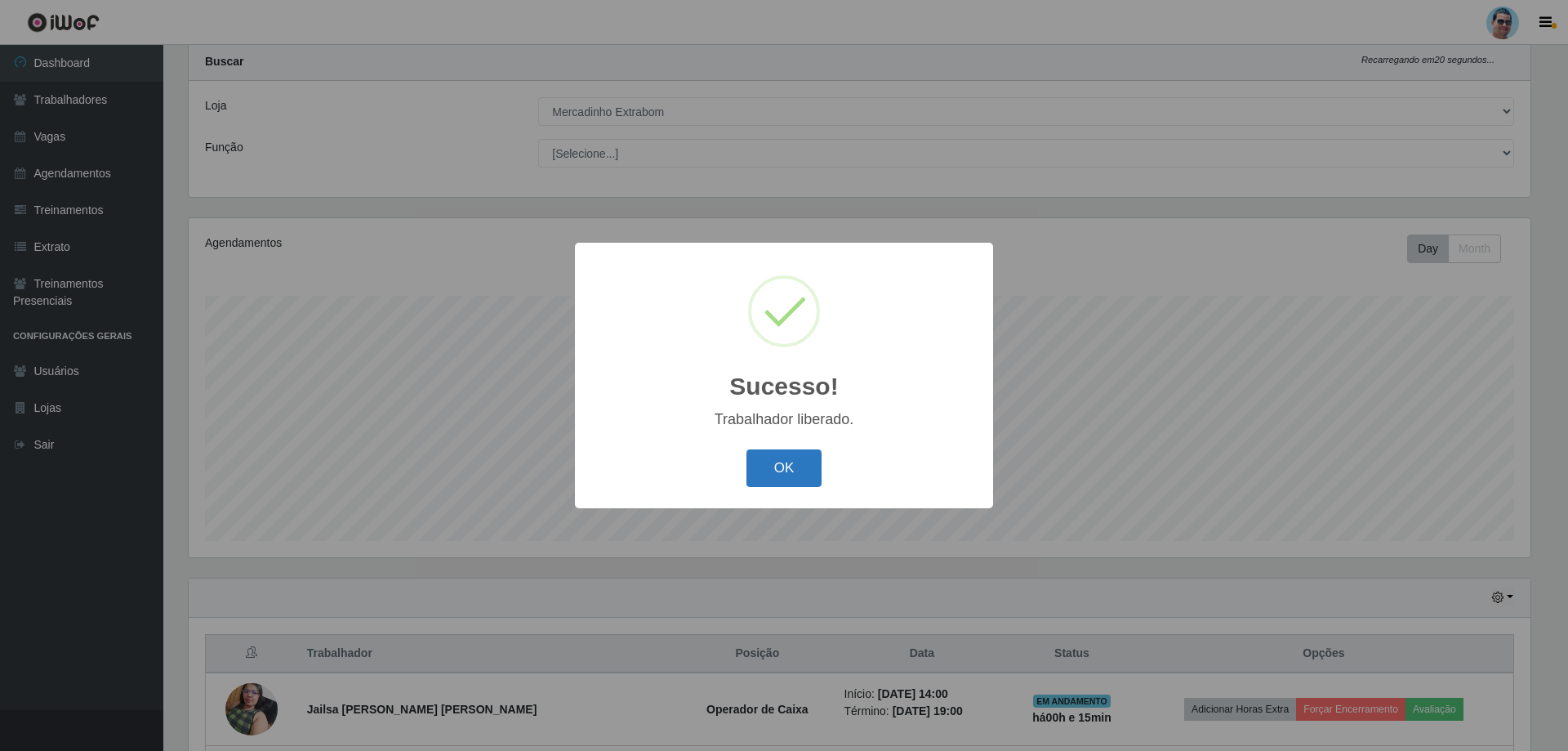
click at [772, 476] on button "OK" at bounding box center [785, 469] width 76 height 39
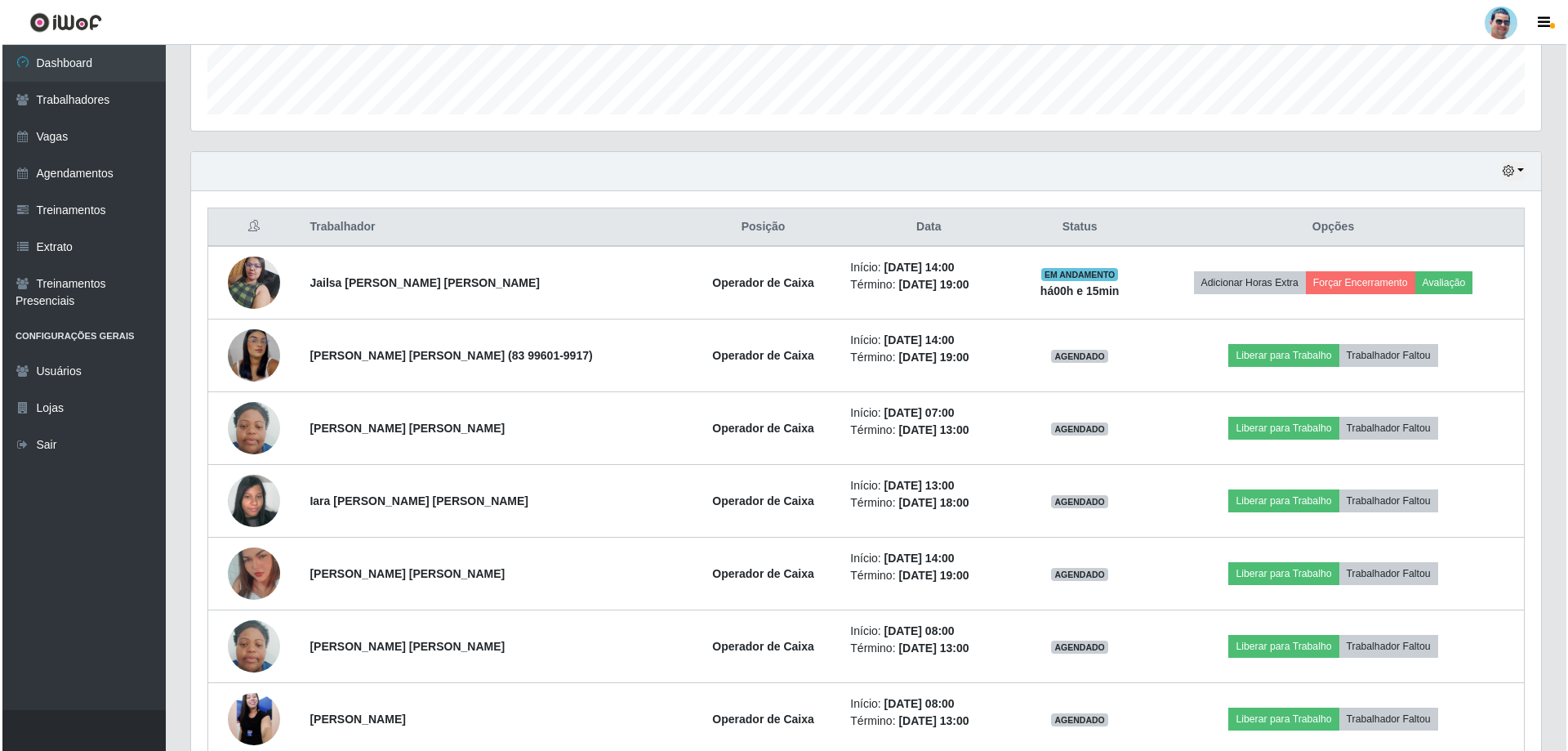
scroll to position [534, 0]
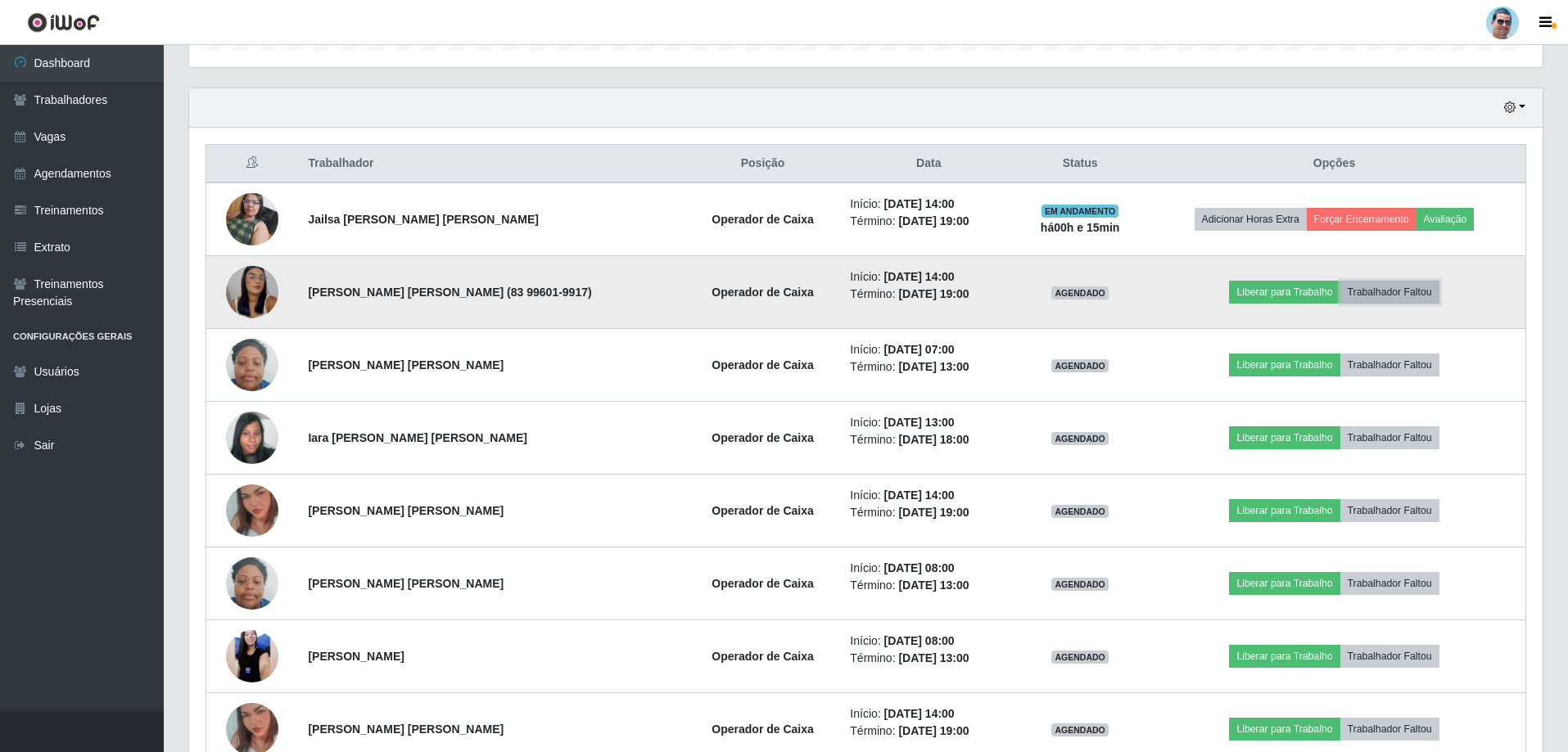
click at [1396, 289] on button "Trabalhador Faltou" at bounding box center [1390, 292] width 99 height 23
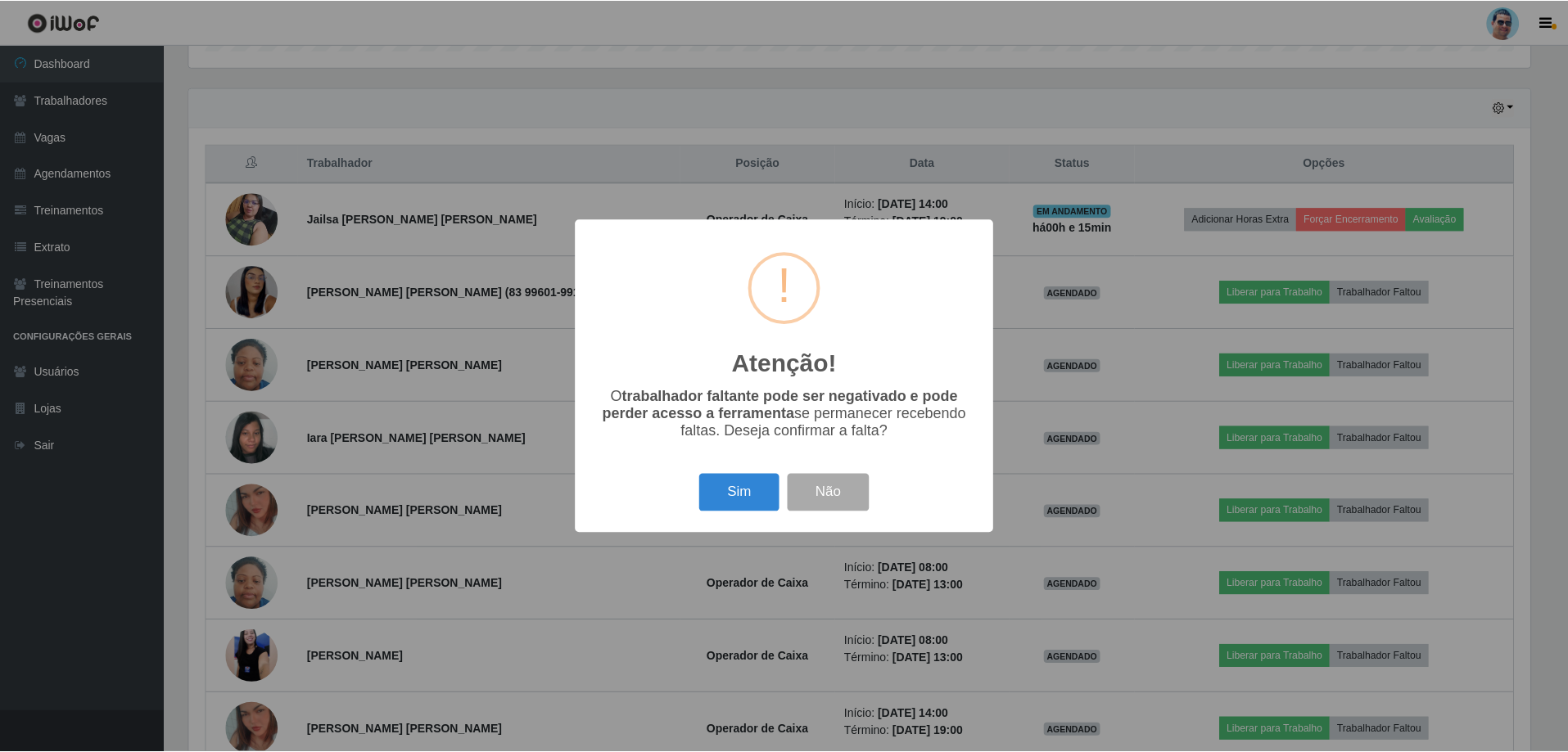
scroll to position [339, 1345]
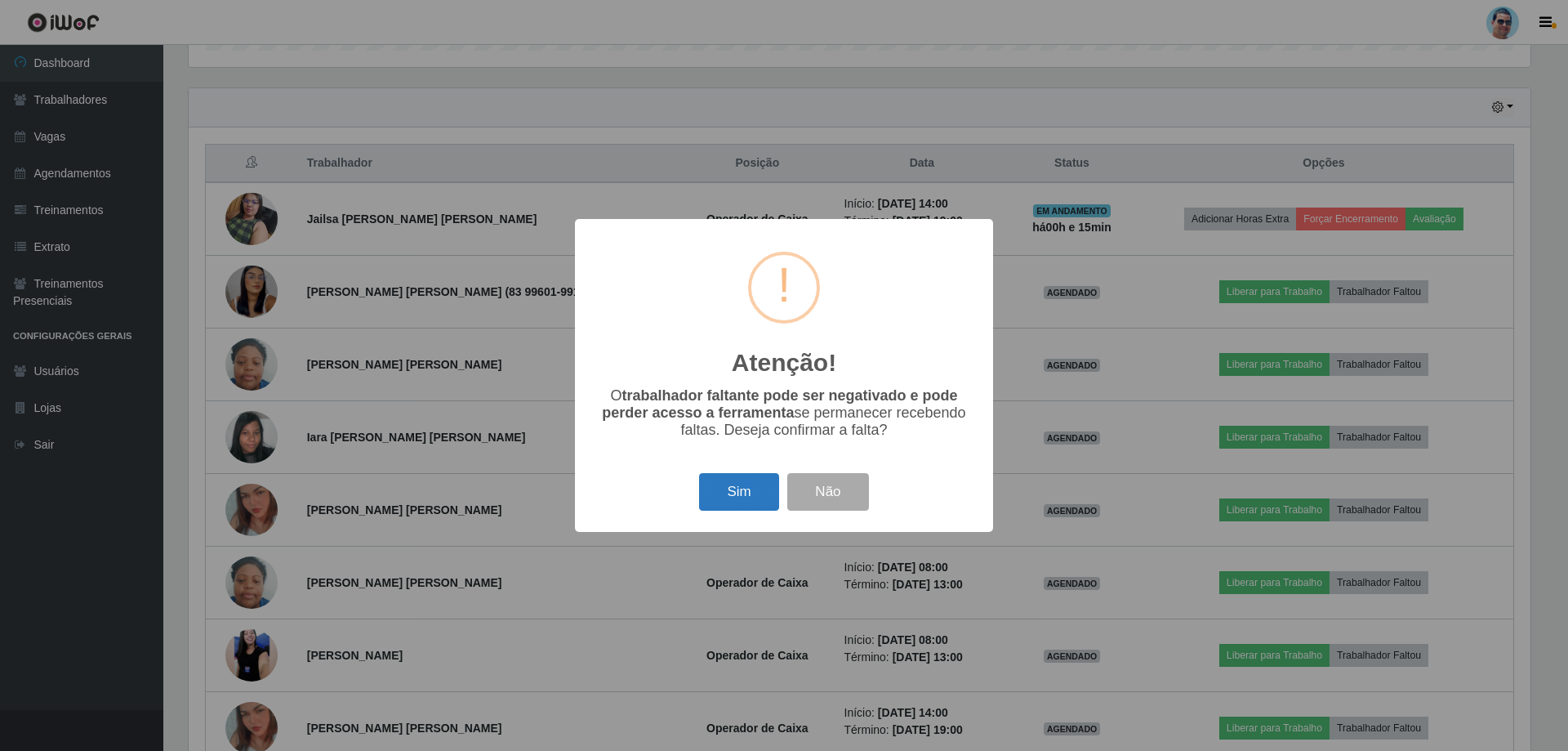
click at [752, 491] on button "Sim" at bounding box center [739, 492] width 79 height 39
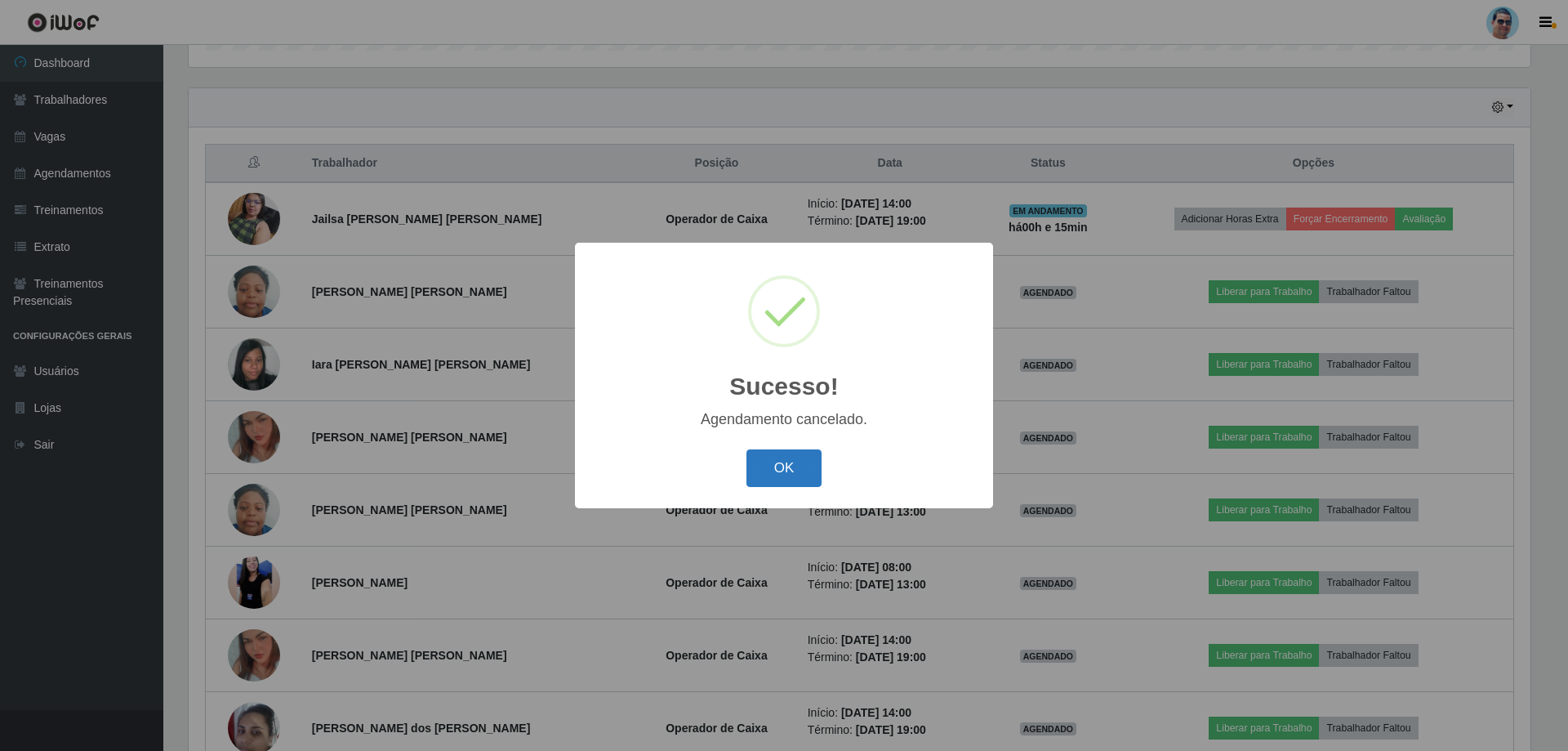
click at [808, 474] on button "OK" at bounding box center [785, 469] width 76 height 39
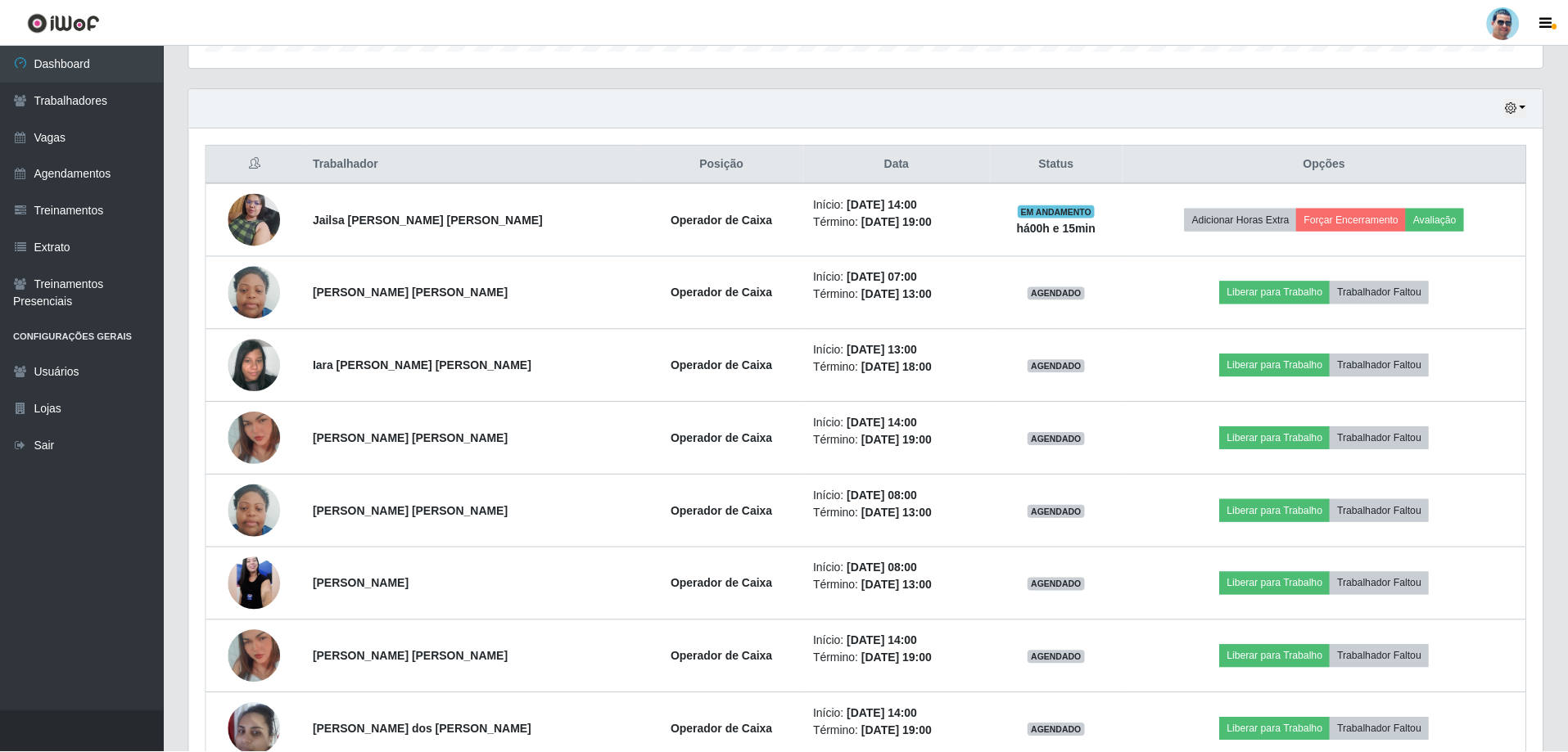
scroll to position [339, 1353]
